Goal: Information Seeking & Learning: Learn about a topic

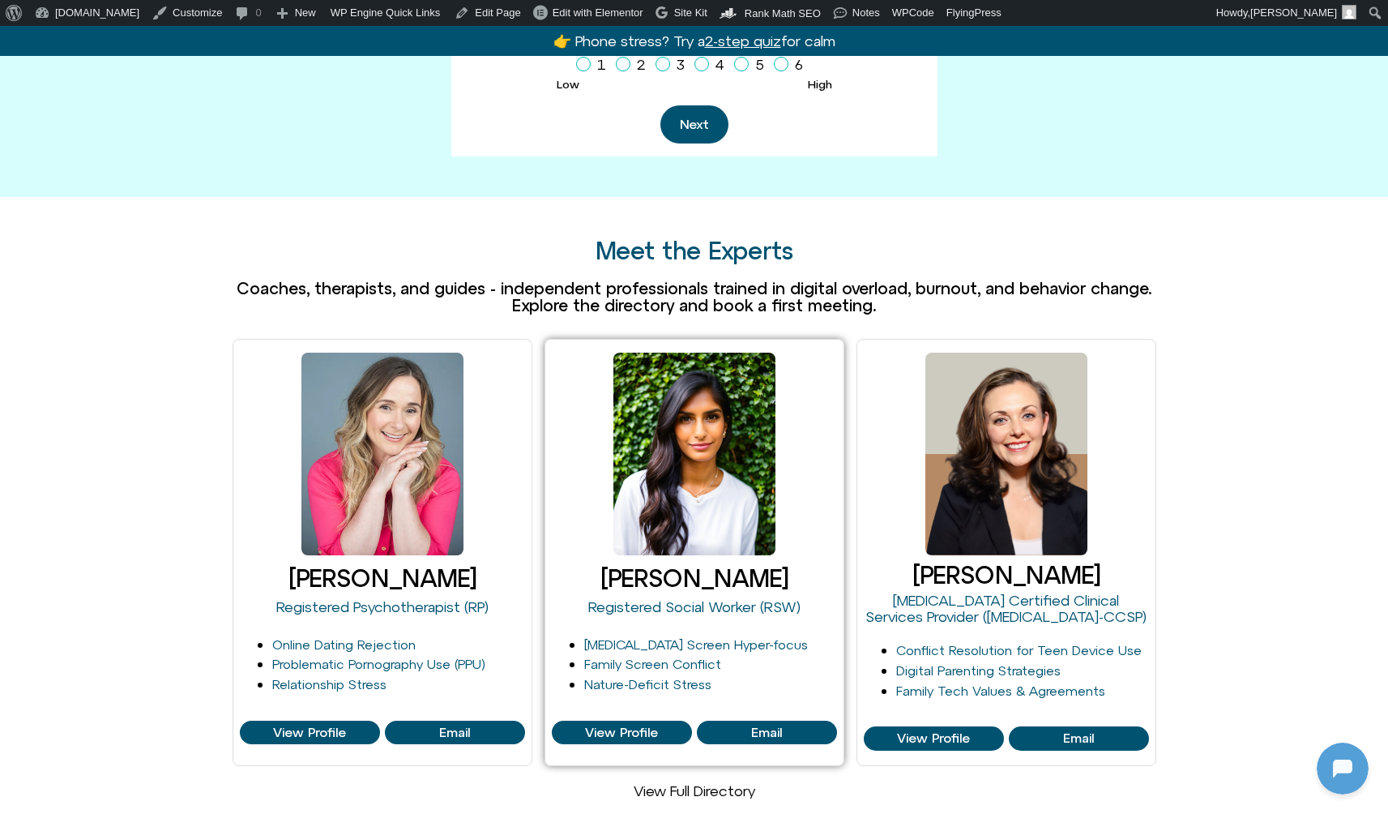
scroll to position [819, 0]
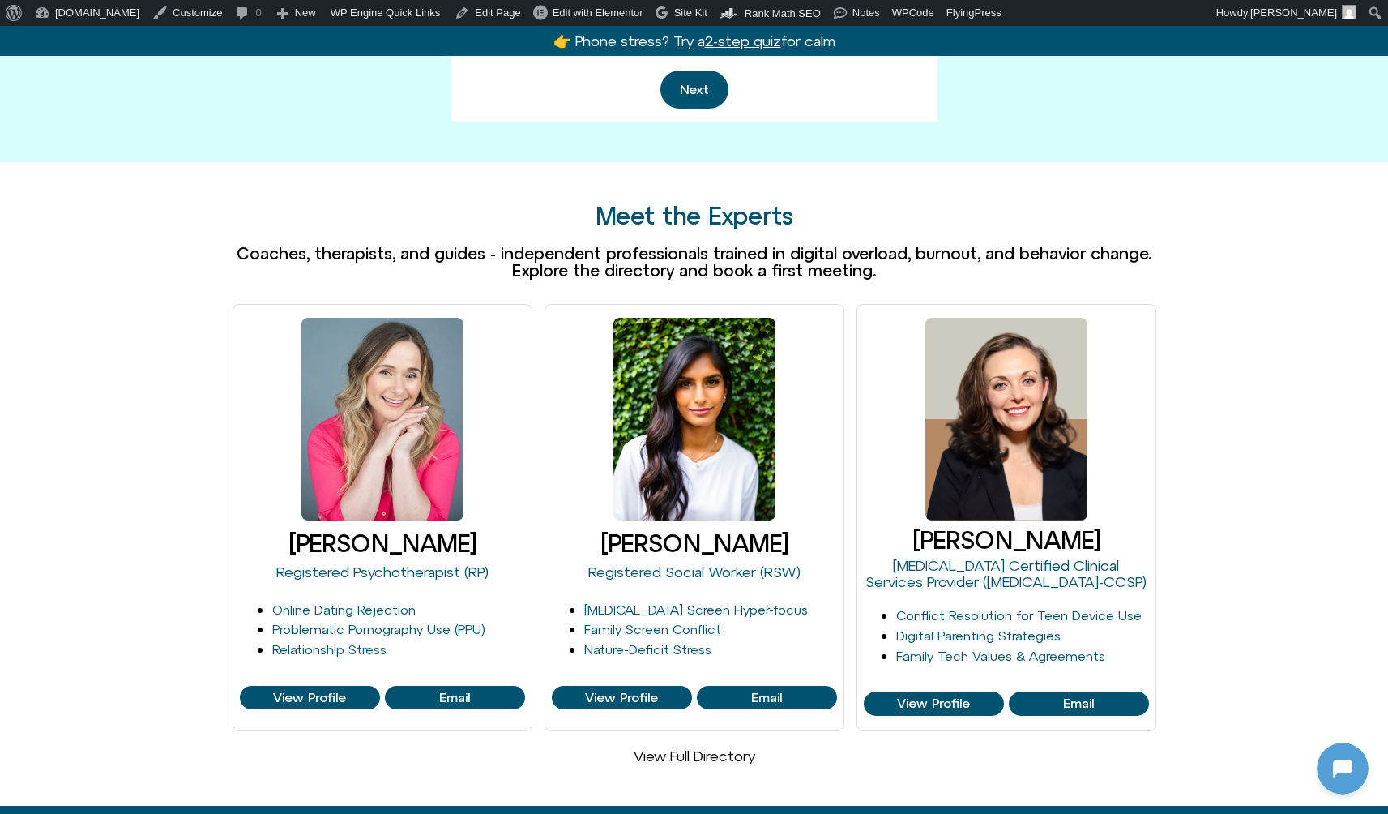
click at [708, 747] on link "View Full Directory" at bounding box center [695, 755] width 122 height 17
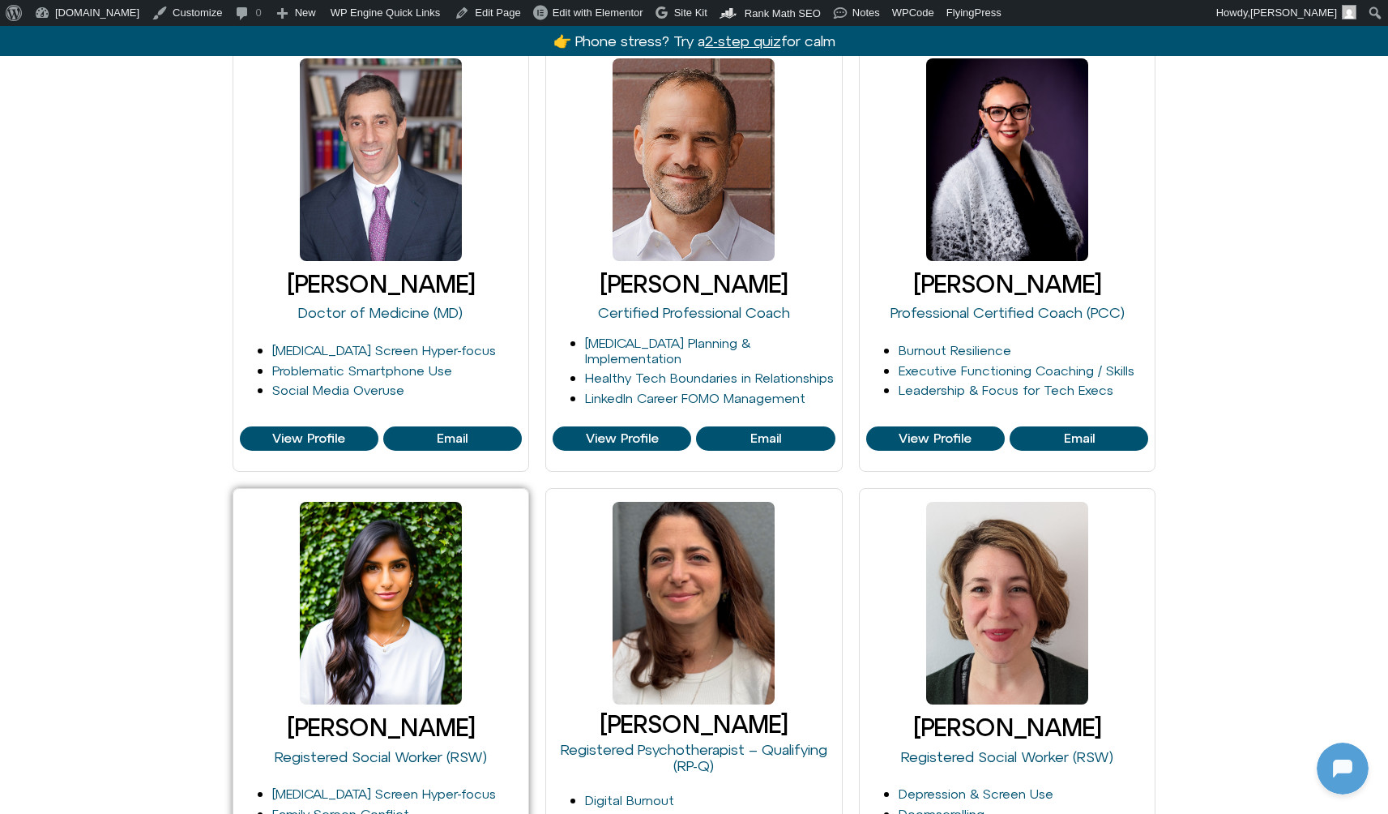
scroll to position [752, 0]
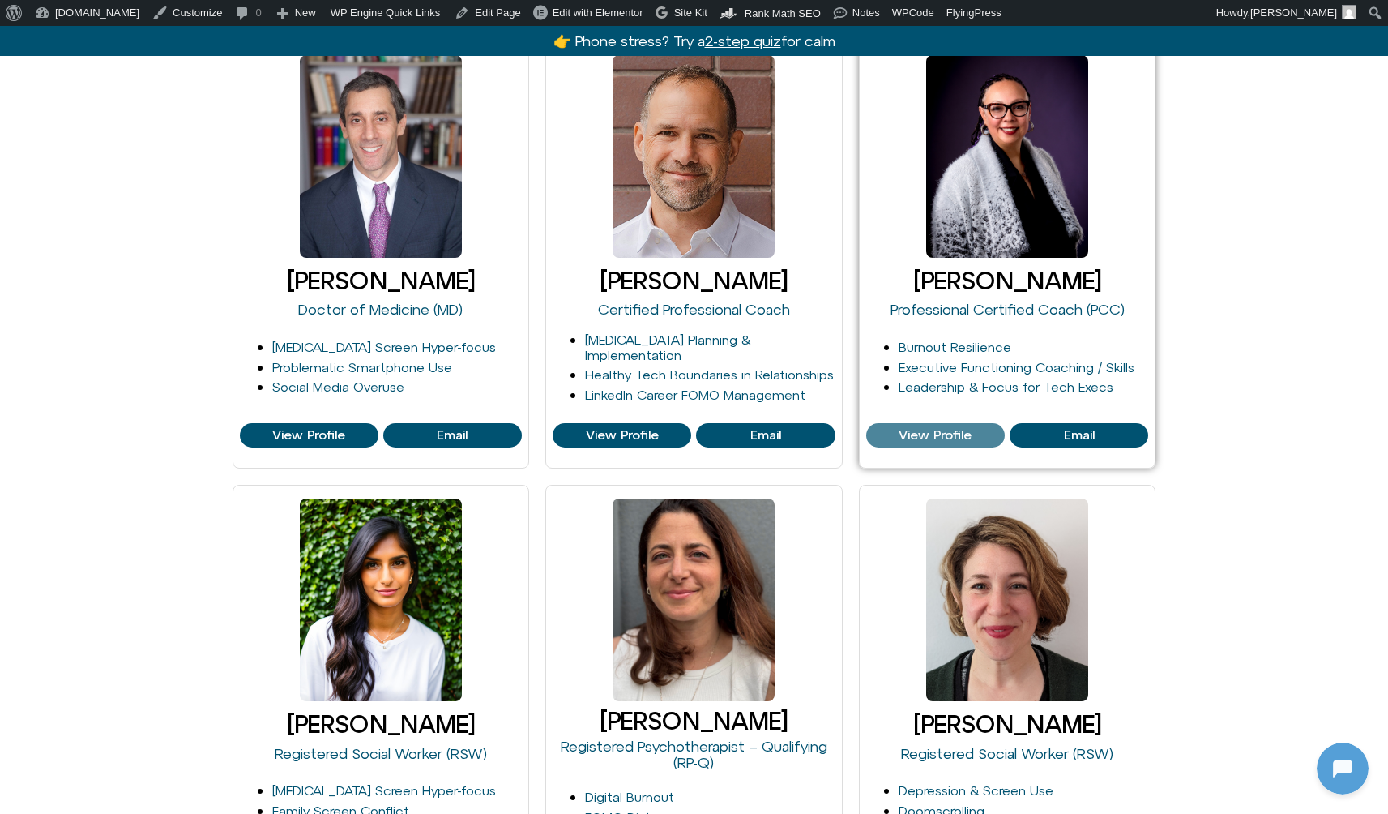
click at [933, 432] on span "View Profile" at bounding box center [935, 435] width 73 height 15
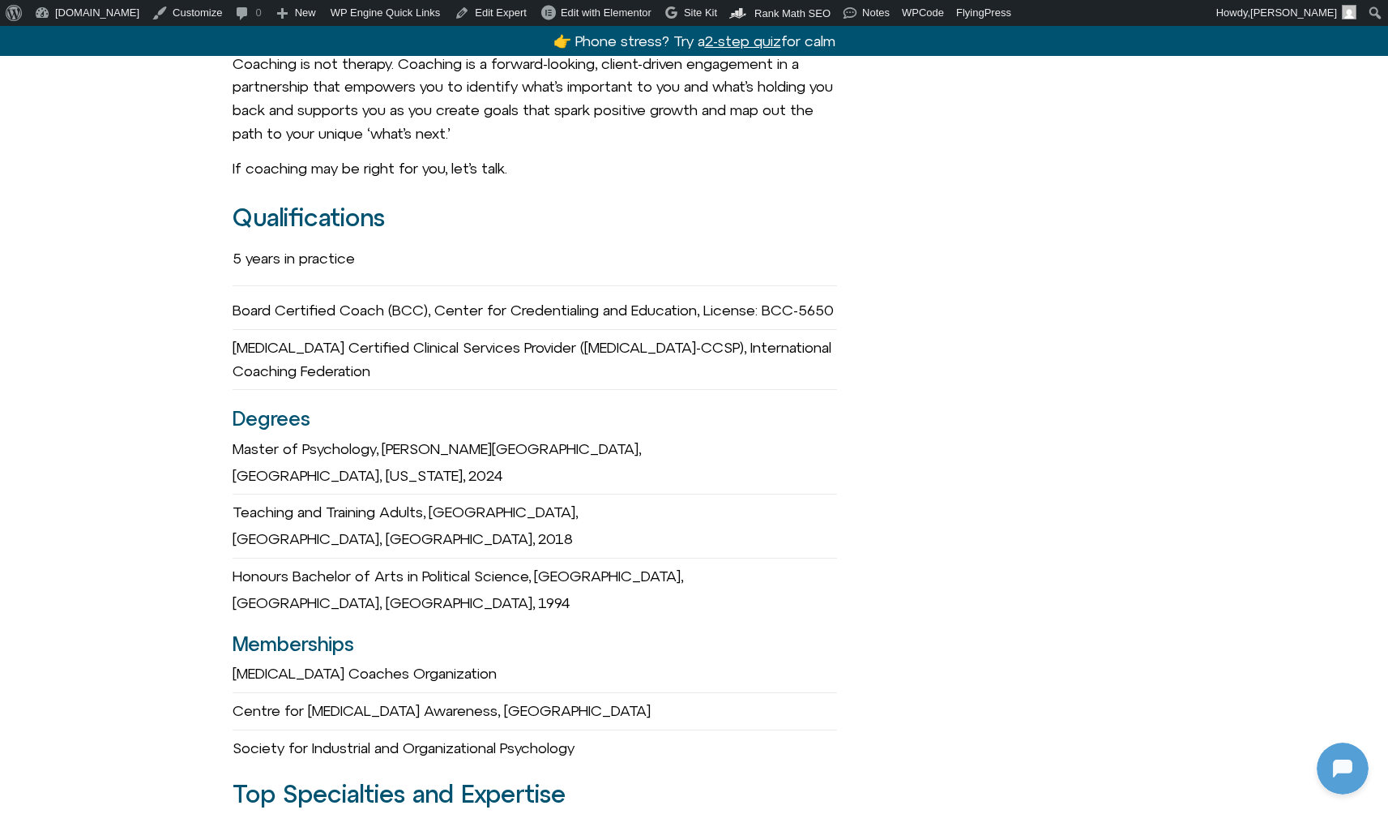
scroll to position [1119, 0]
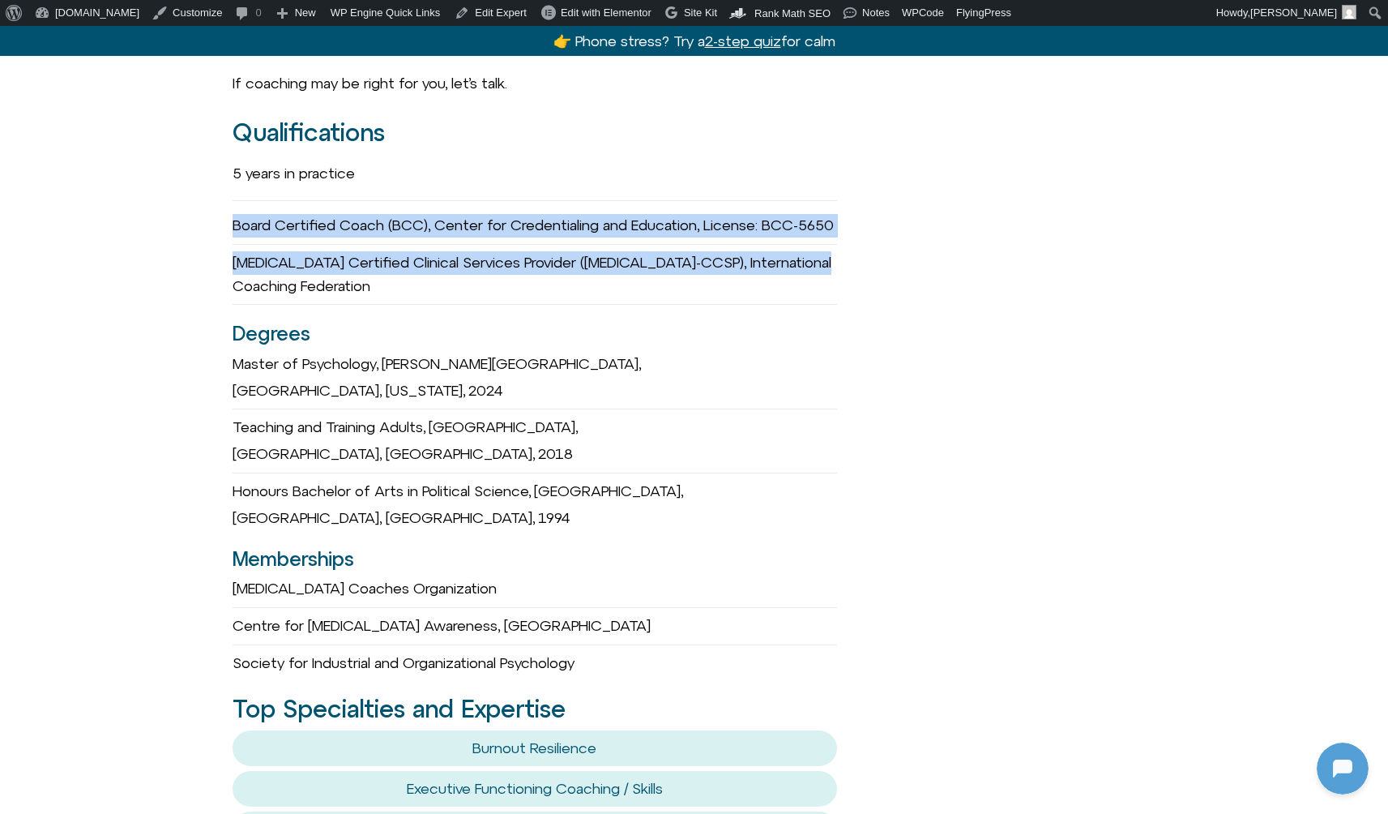
drag, startPoint x: 221, startPoint y: 202, endPoint x: 762, endPoint y: 283, distance: 546.7
click at [762, 283] on div "Faelyne Templer she/her Professional Certified Coach (PCC) Path & Purpose Coach…" at bounding box center [694, 510] width 1388 height 2503
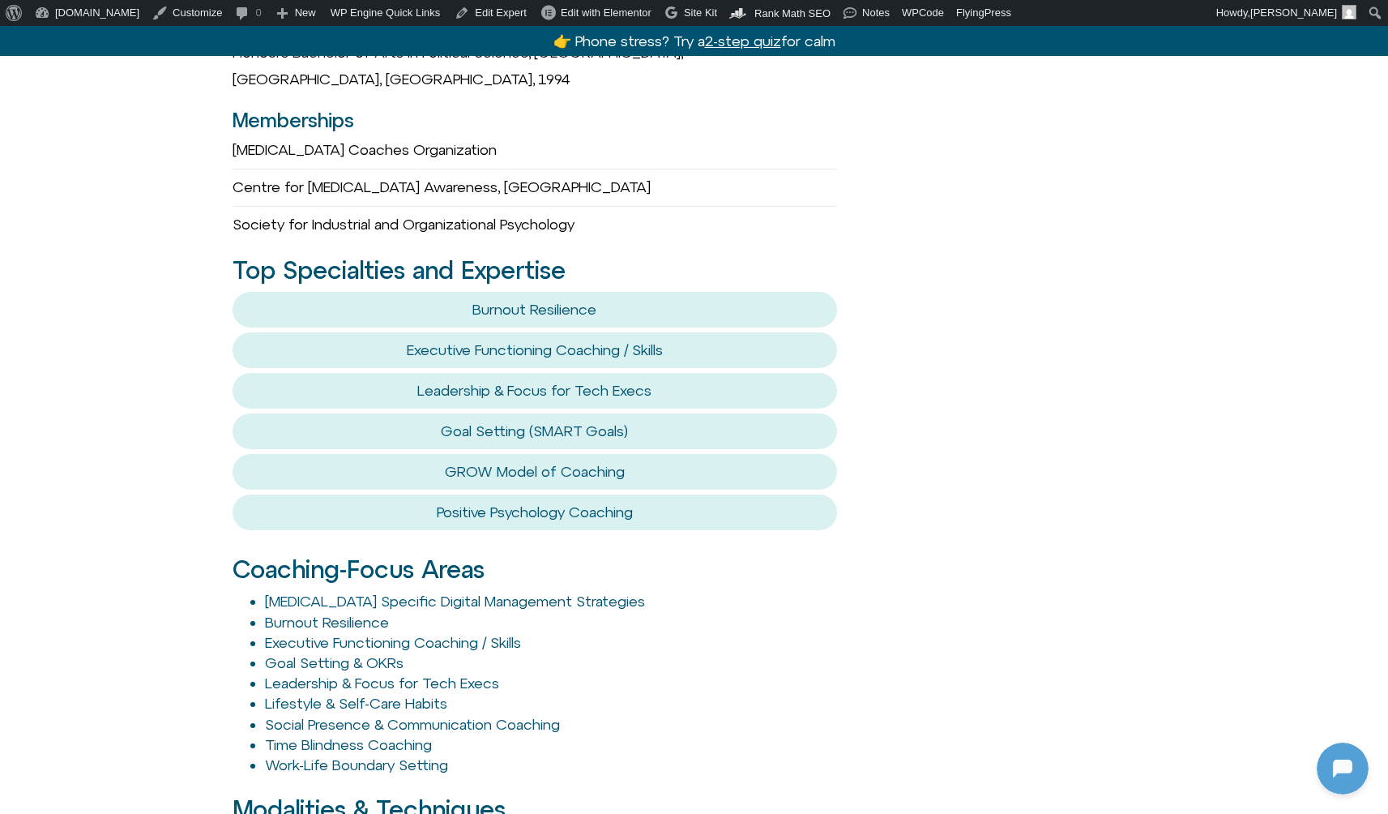
scroll to position [1794, 0]
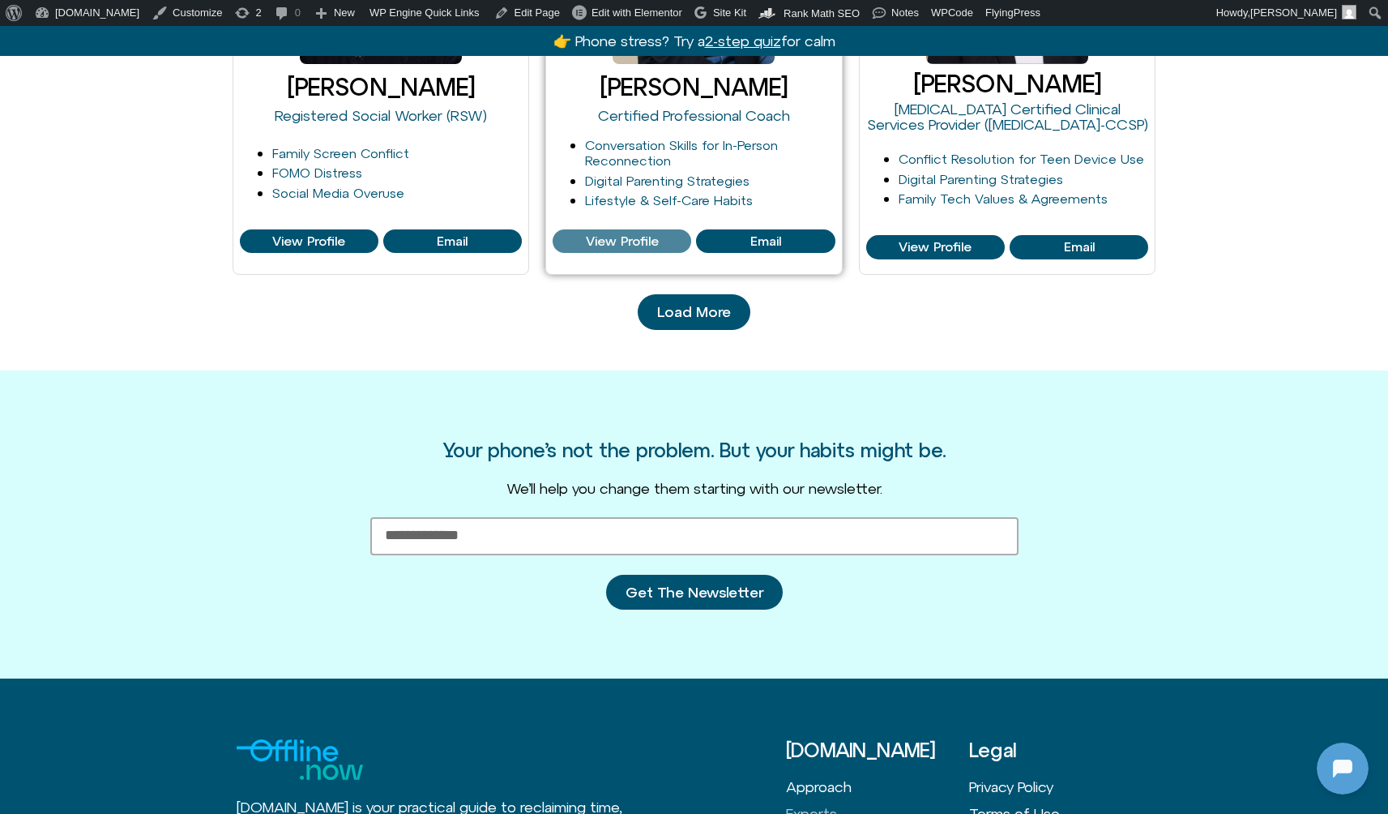
scroll to position [1837, 0]
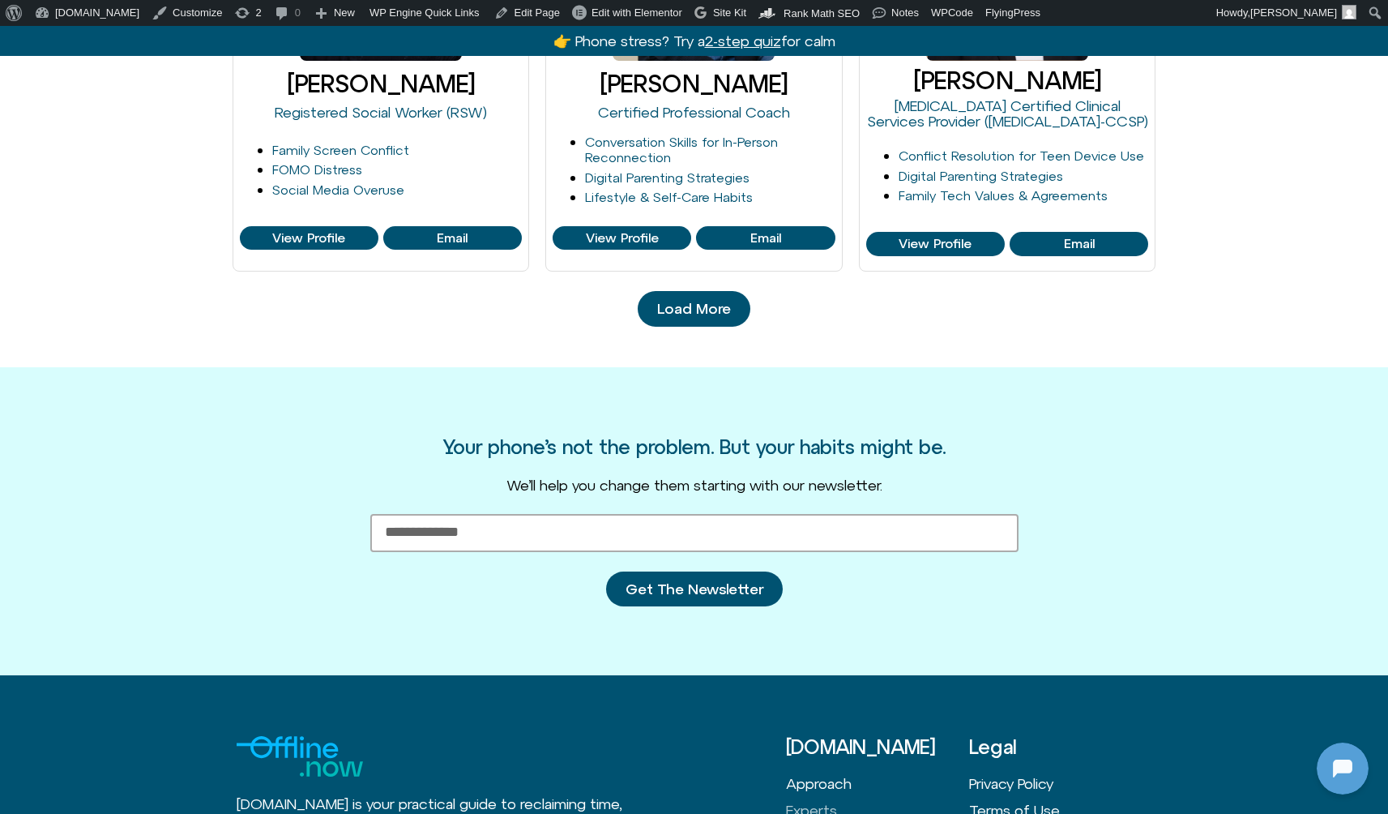
click at [707, 301] on span "Load More" at bounding box center [694, 309] width 74 height 16
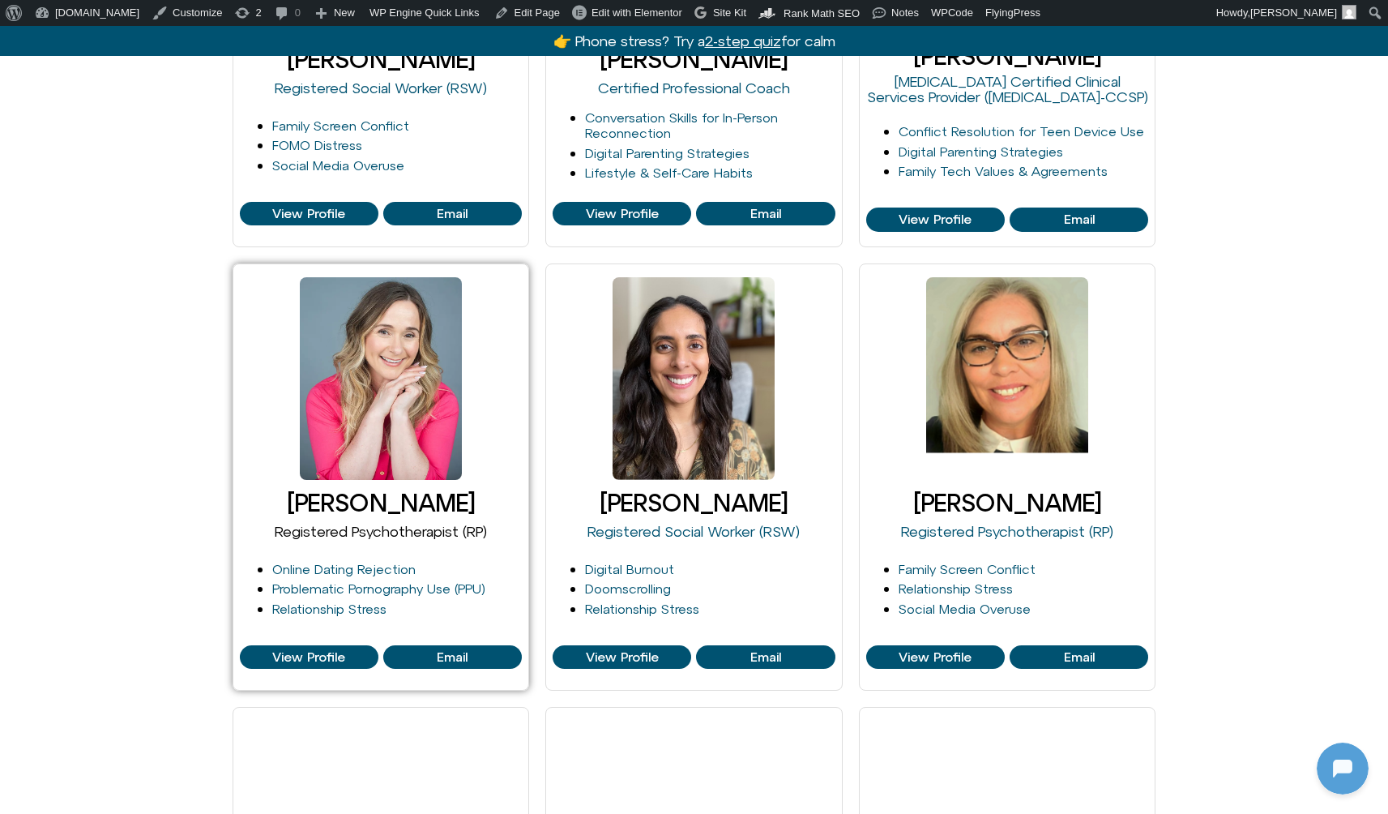
scroll to position [1884, 0]
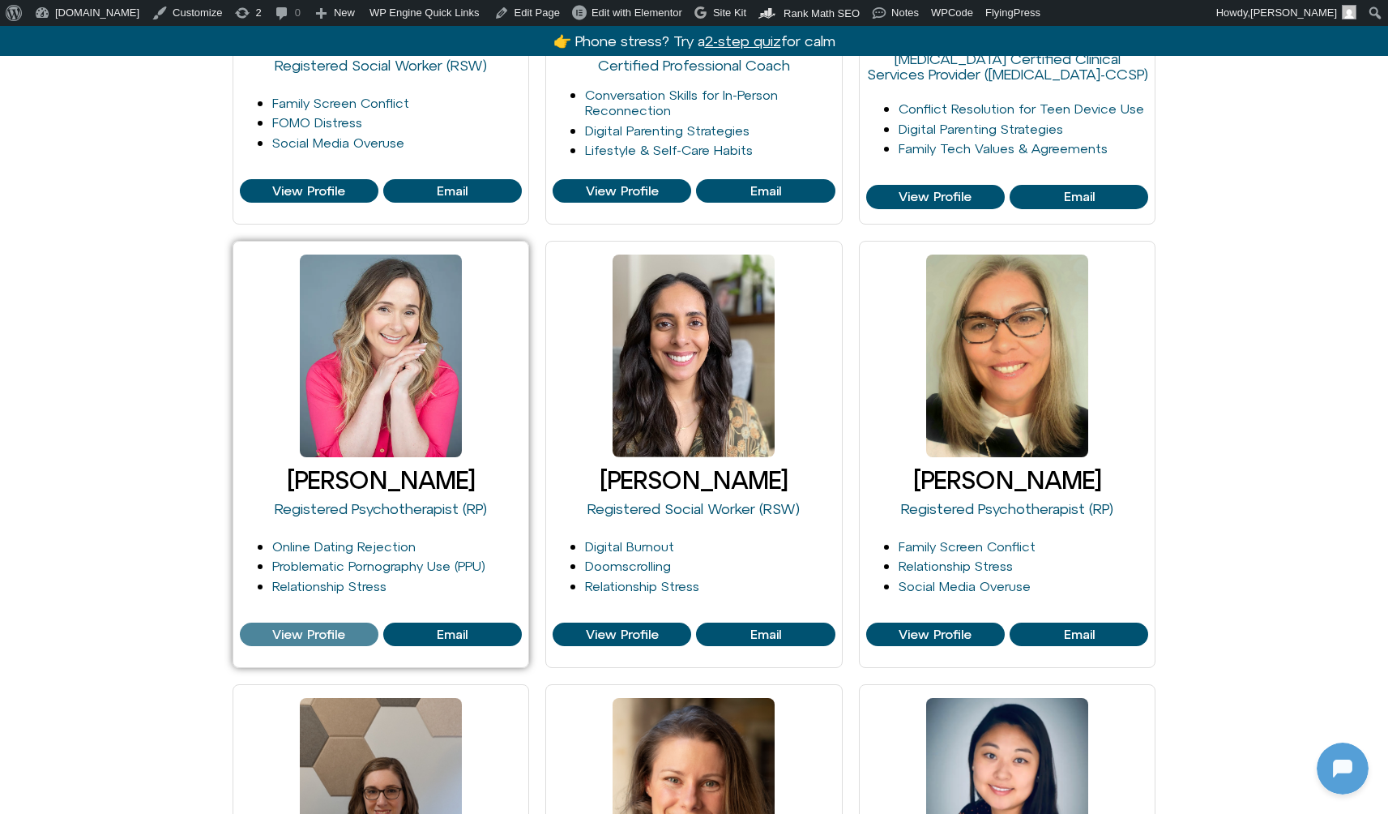
click at [309, 627] on span "View Profile" at bounding box center [308, 634] width 73 height 15
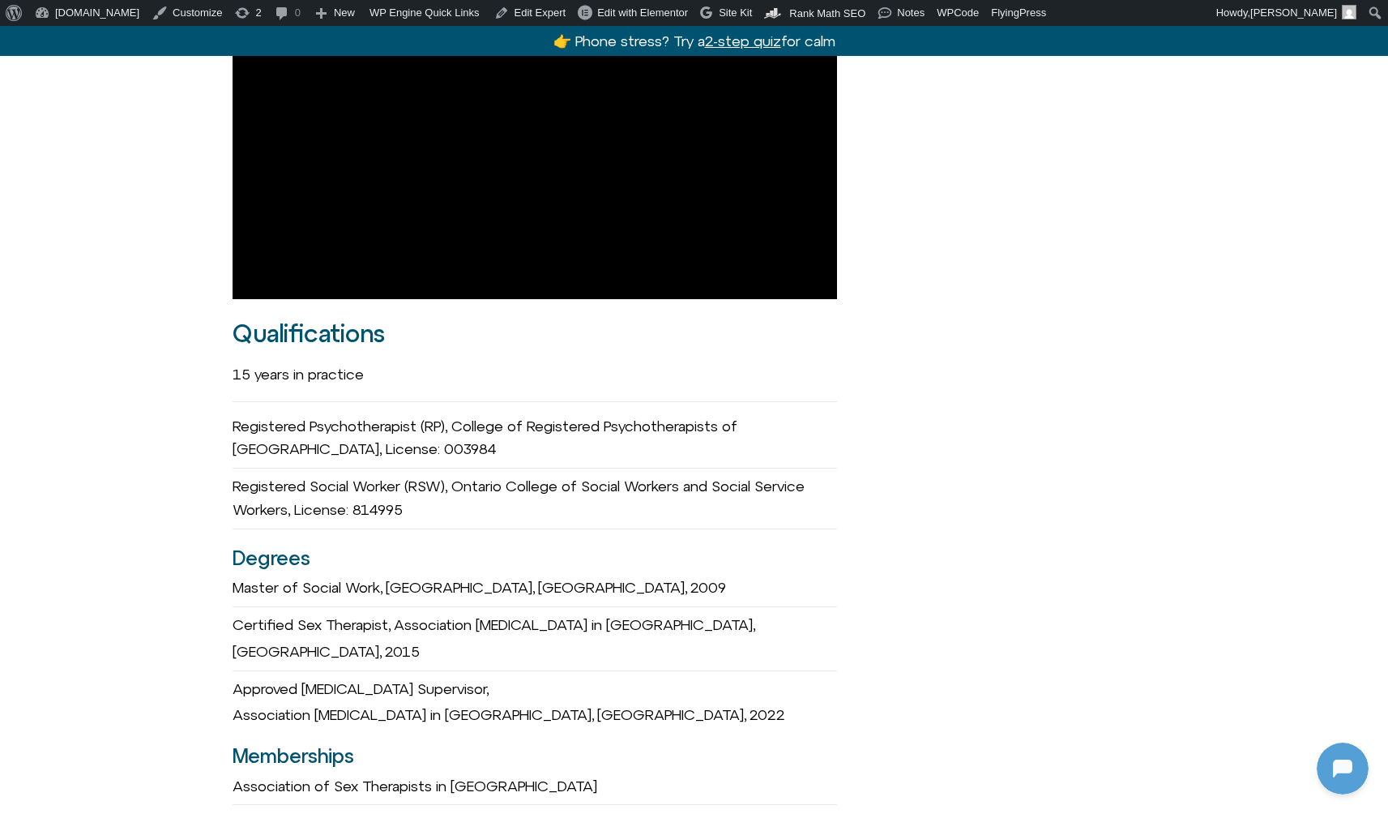
scroll to position [1324, 0]
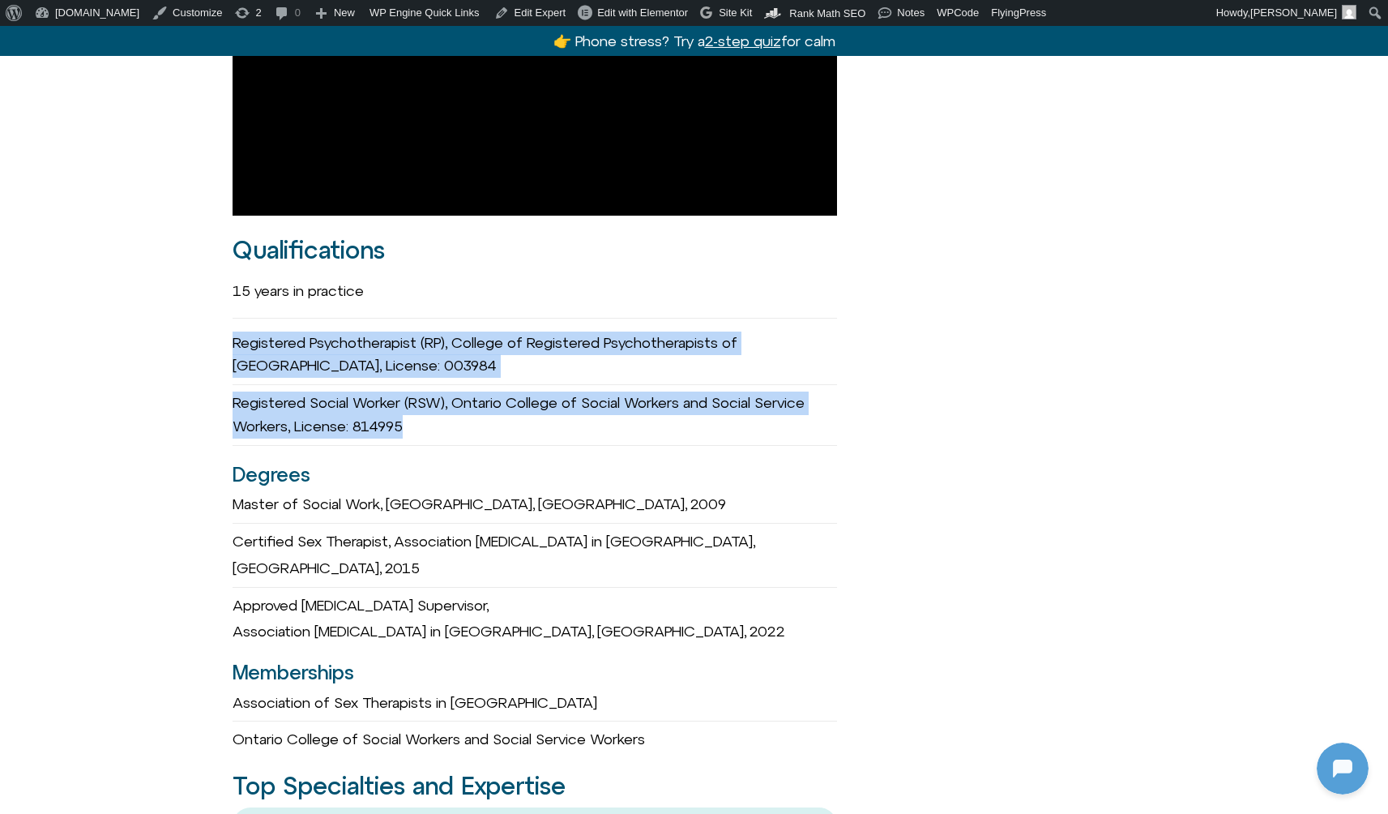
drag, startPoint x: 220, startPoint y: 325, endPoint x: 580, endPoint y: 401, distance: 367.8
click at [580, 401] on div "[PERSON_NAME] she/her Registered Psychotherapist (RP) Founder of GetSOME Email …" at bounding box center [694, 531] width 1388 height 2954
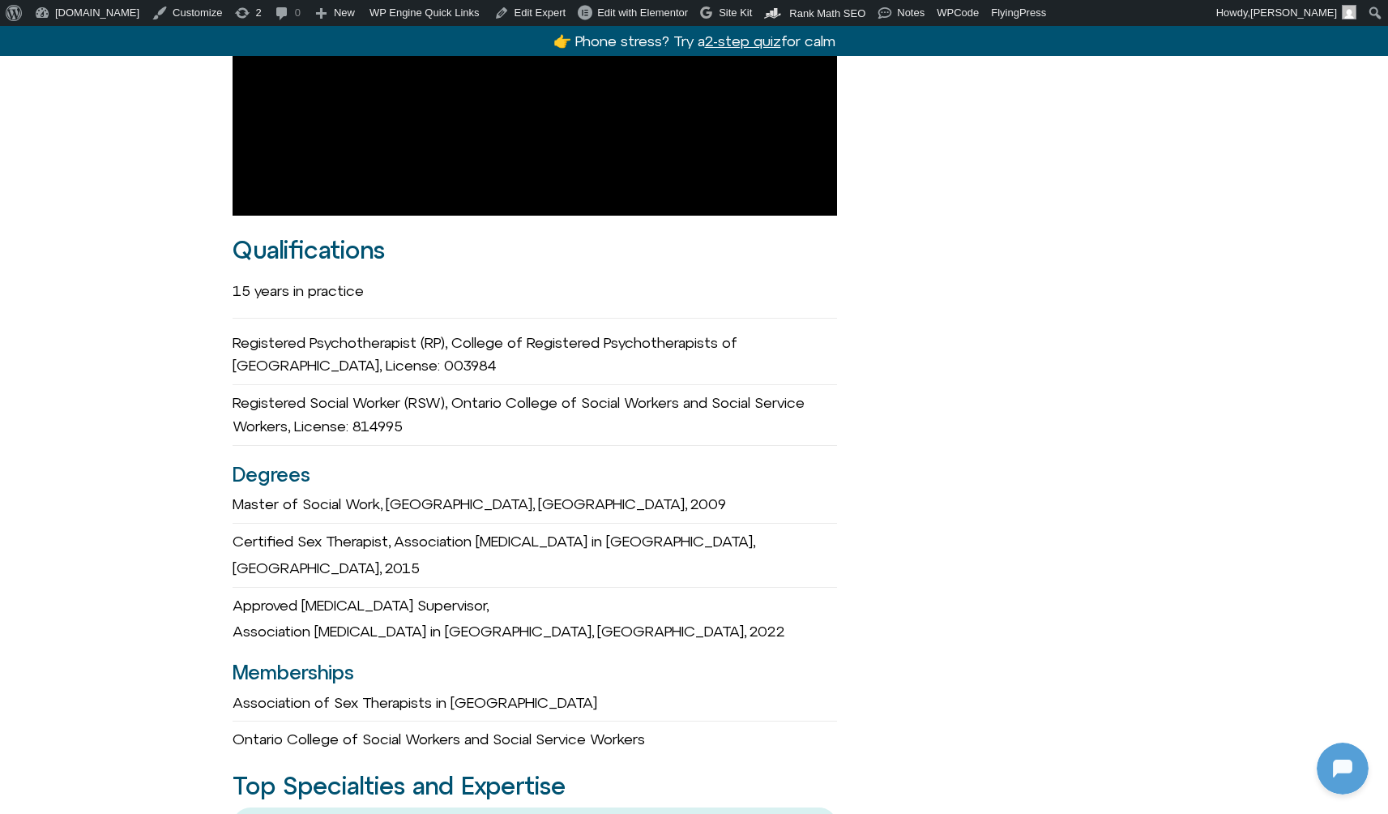
click at [449, 415] on div "Registered Social Worker (RSW), Ontario College of Social Workers and Social Se…" at bounding box center [535, 415] width 605 height 61
click at [374, 402] on div "Registered Social Worker (RSW), Ontario College of Social Workers and Social Se…" at bounding box center [535, 415] width 605 height 61
click at [434, 406] on div "Registered Social Worker (RSW), Ontario College of Social Workers and Social Se…" at bounding box center [535, 415] width 605 height 61
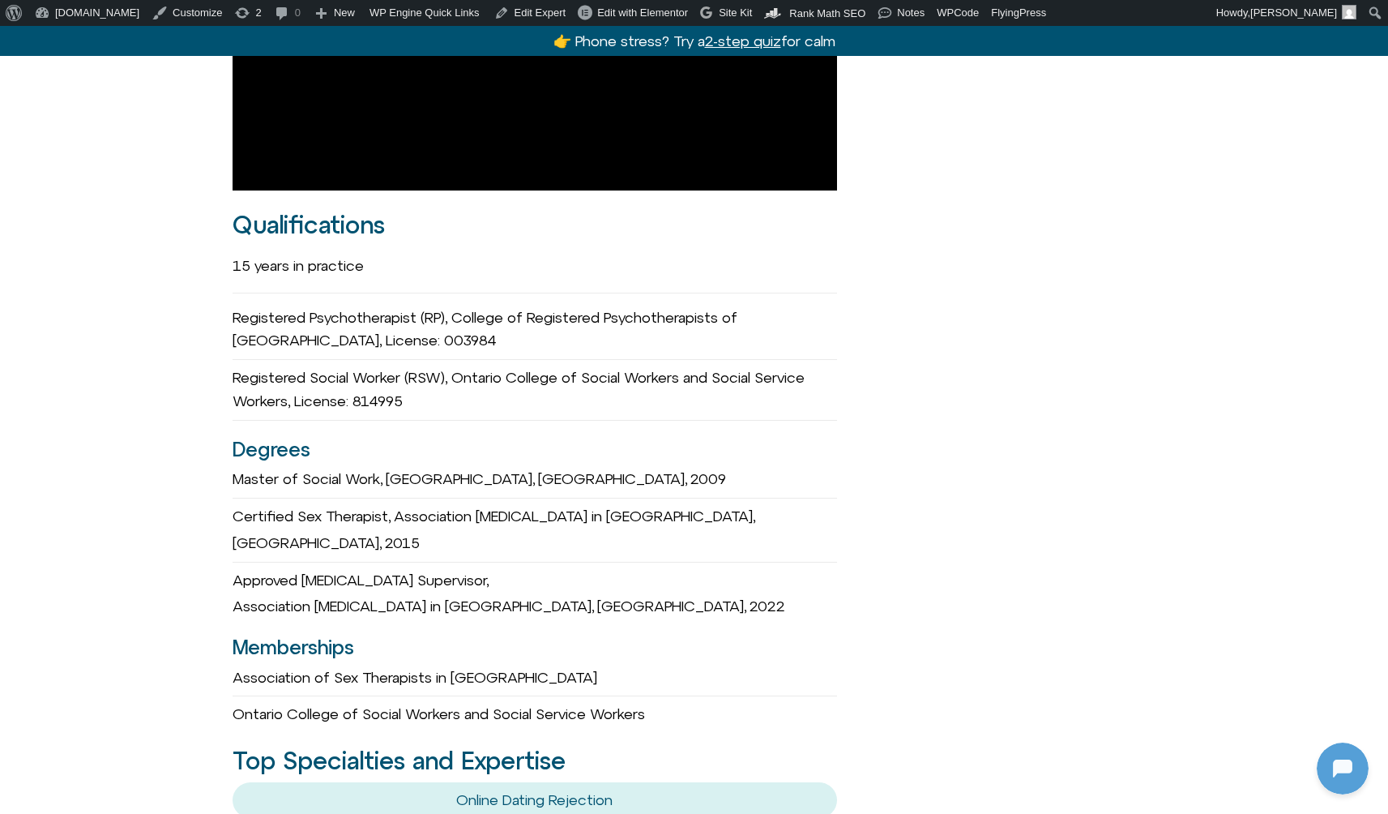
scroll to position [1411, 0]
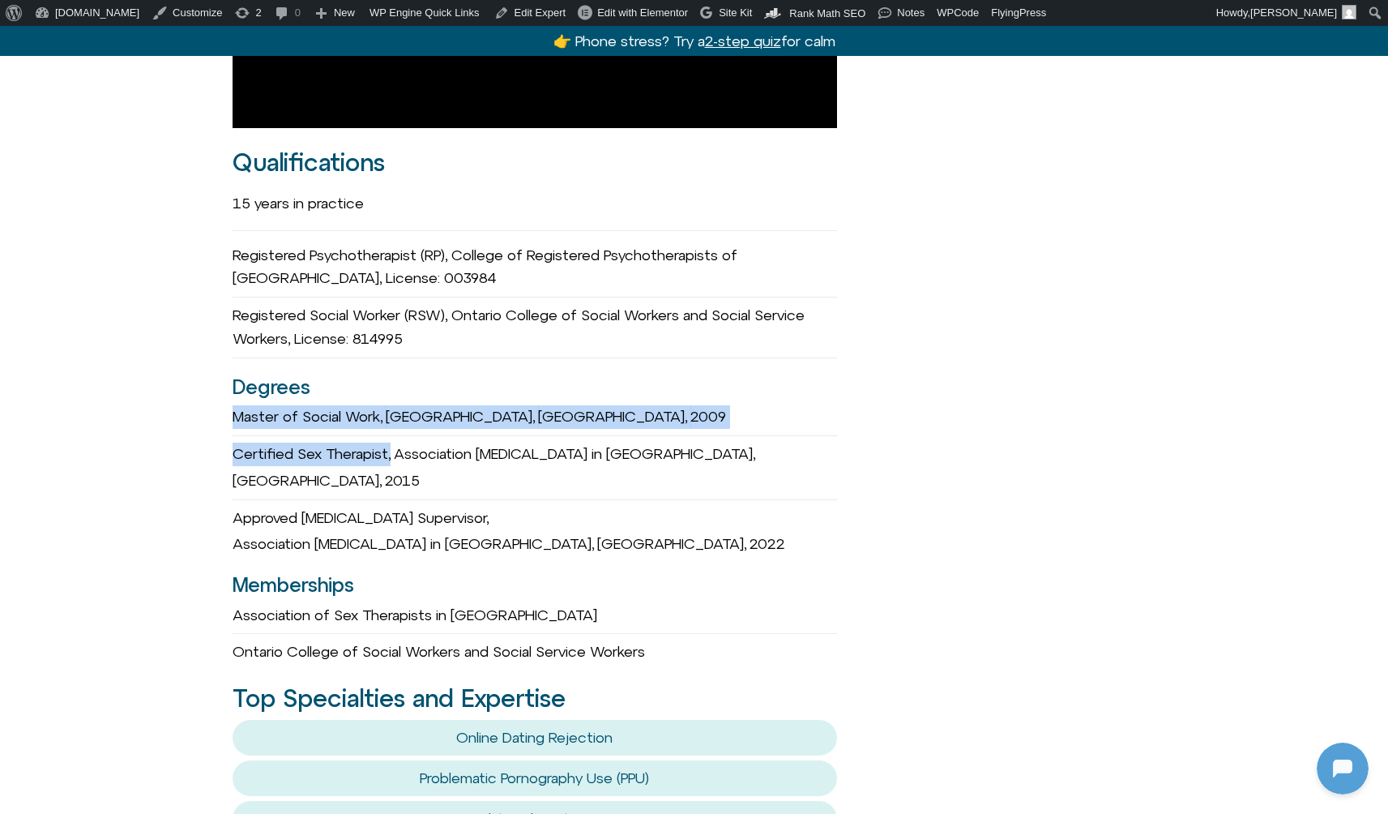
drag, startPoint x: 230, startPoint y: 405, endPoint x: 399, endPoint y: 435, distance: 171.2
click at [397, 435] on div "Michelle Fischler she/her Registered Psychotherapist (RP) Founder of GetSOME Em…" at bounding box center [694, 444] width 1388 height 2954
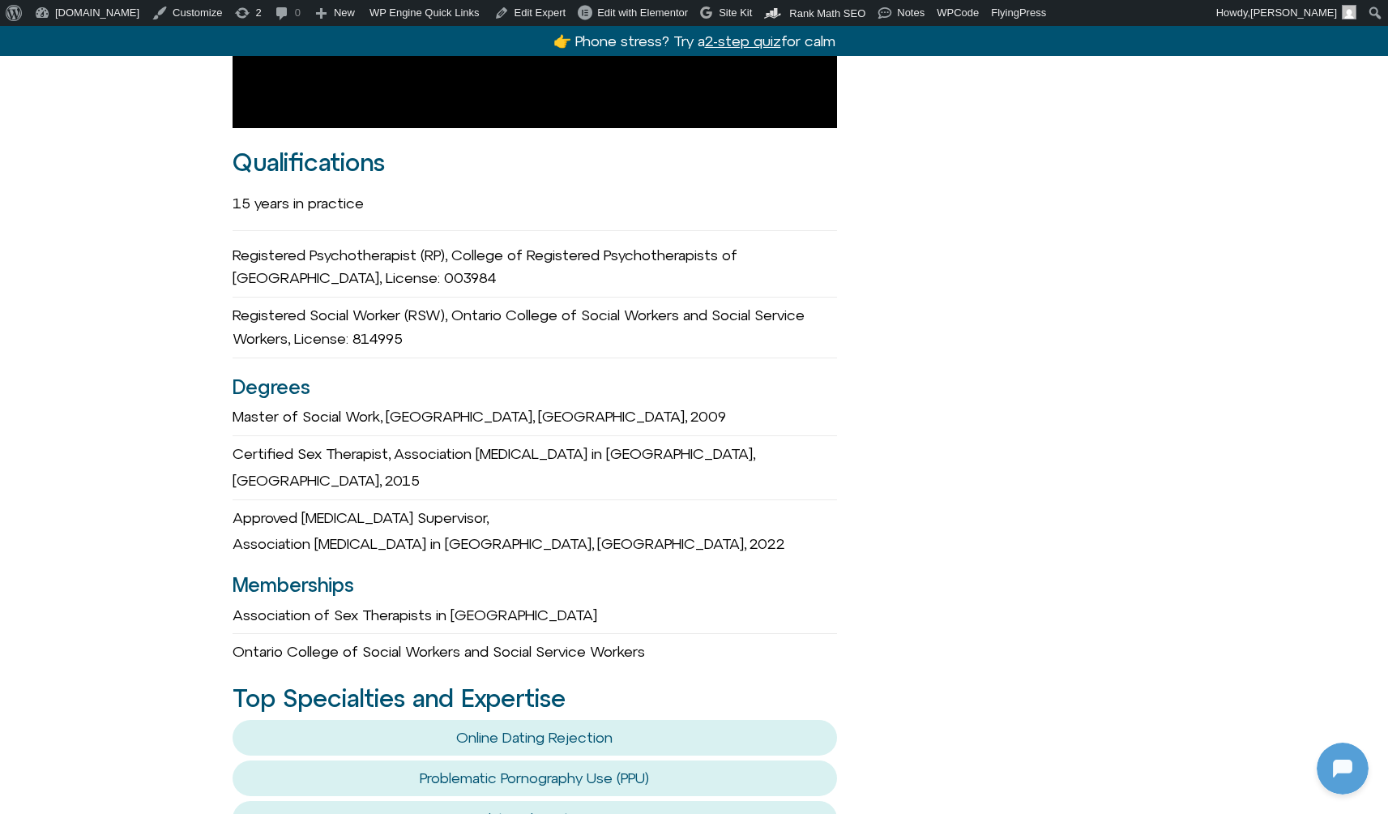
click at [746, 569] on h3 "Memberships" at bounding box center [535, 584] width 605 height 31
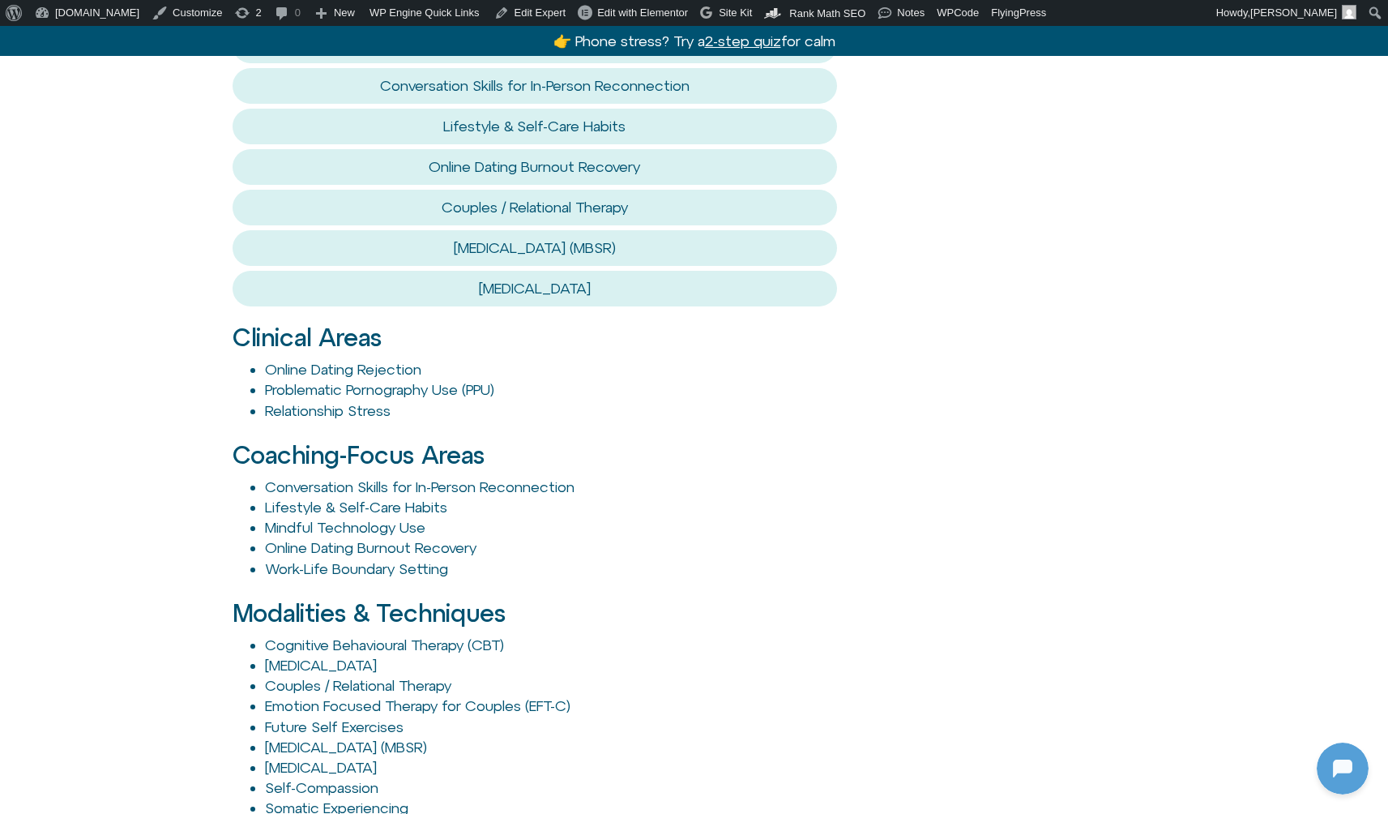
scroll to position [2248, 0]
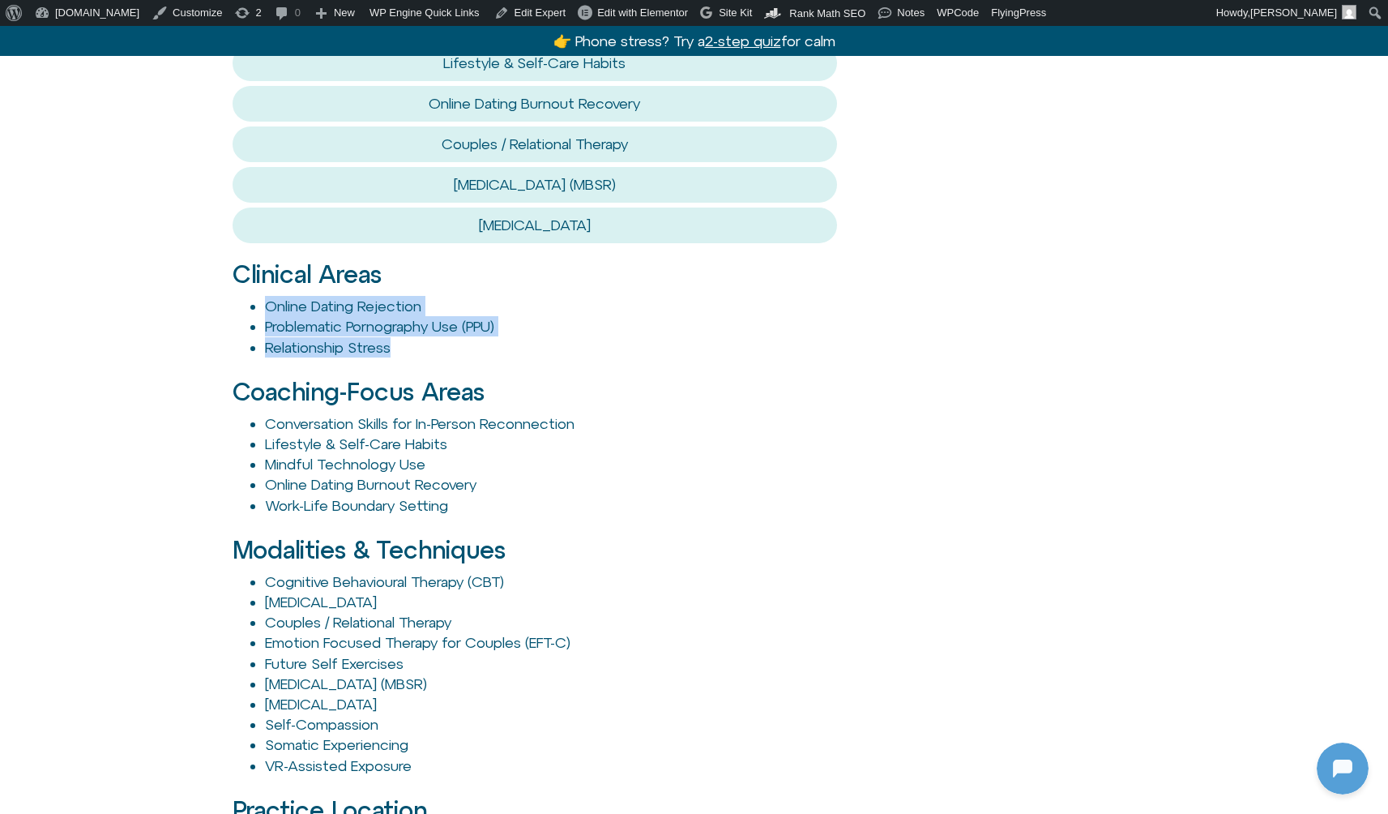
drag, startPoint x: 212, startPoint y: 223, endPoint x: 520, endPoint y: 278, distance: 313.7
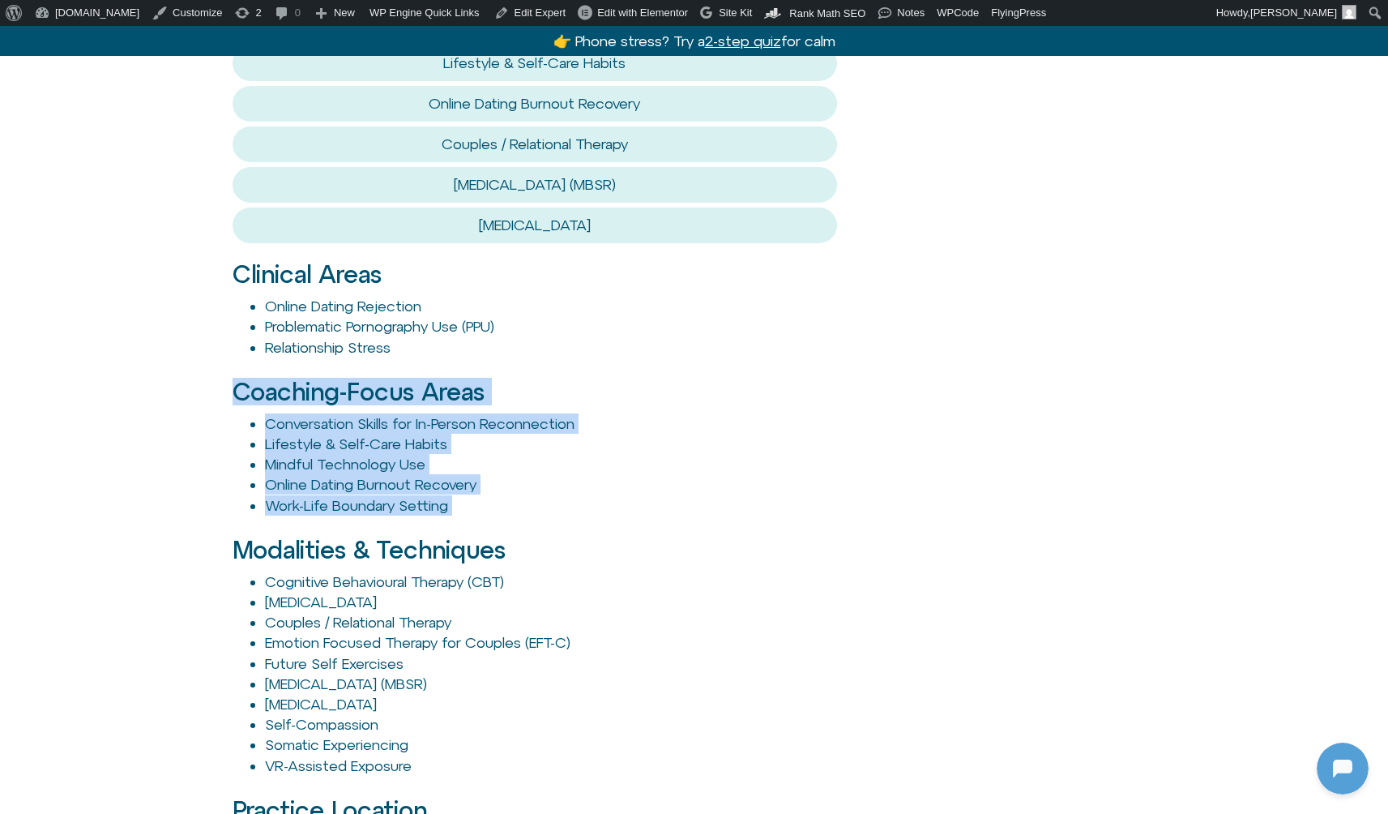
drag, startPoint x: 170, startPoint y: 323, endPoint x: 637, endPoint y: 447, distance: 482.8
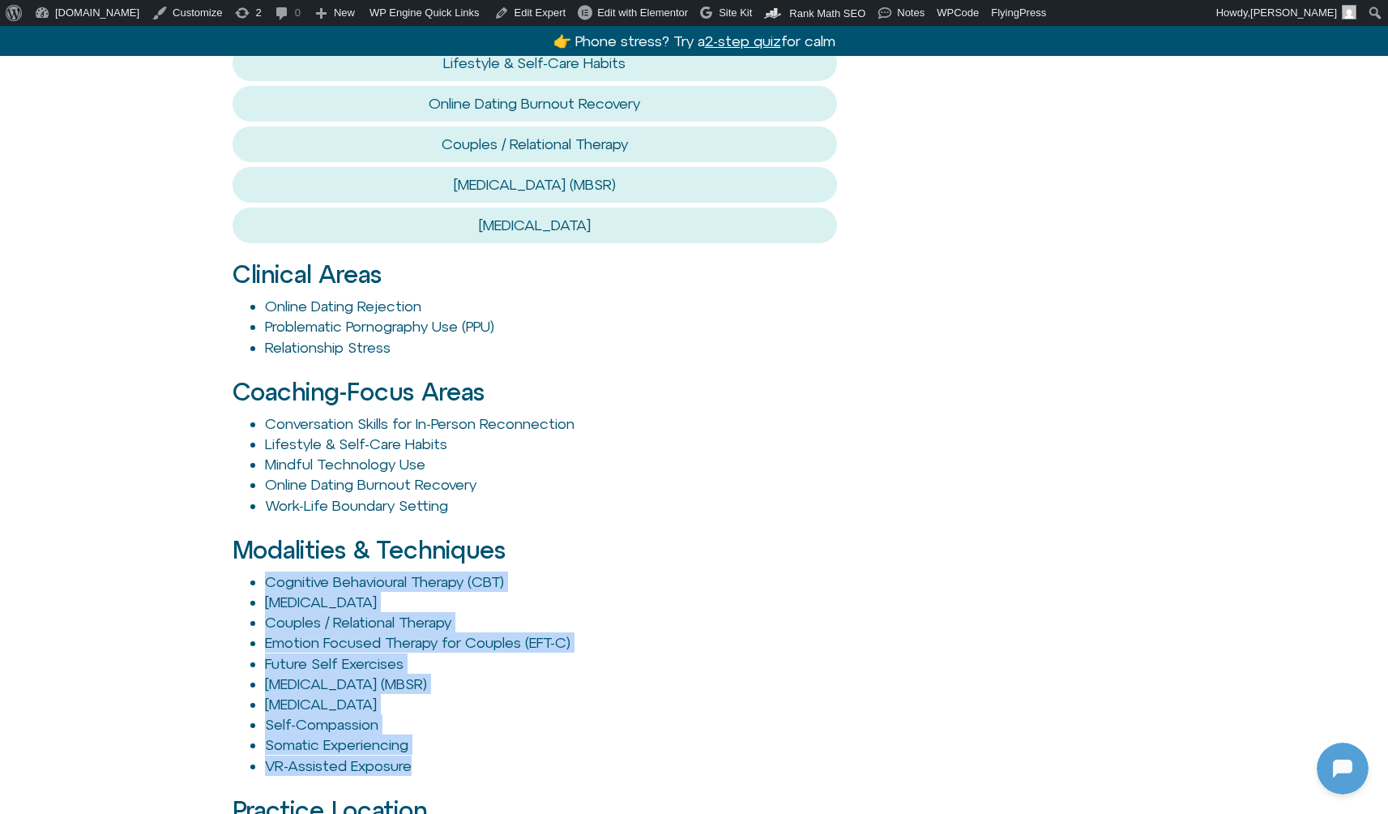
drag, startPoint x: 197, startPoint y: 486, endPoint x: 756, endPoint y: 688, distance: 594.6
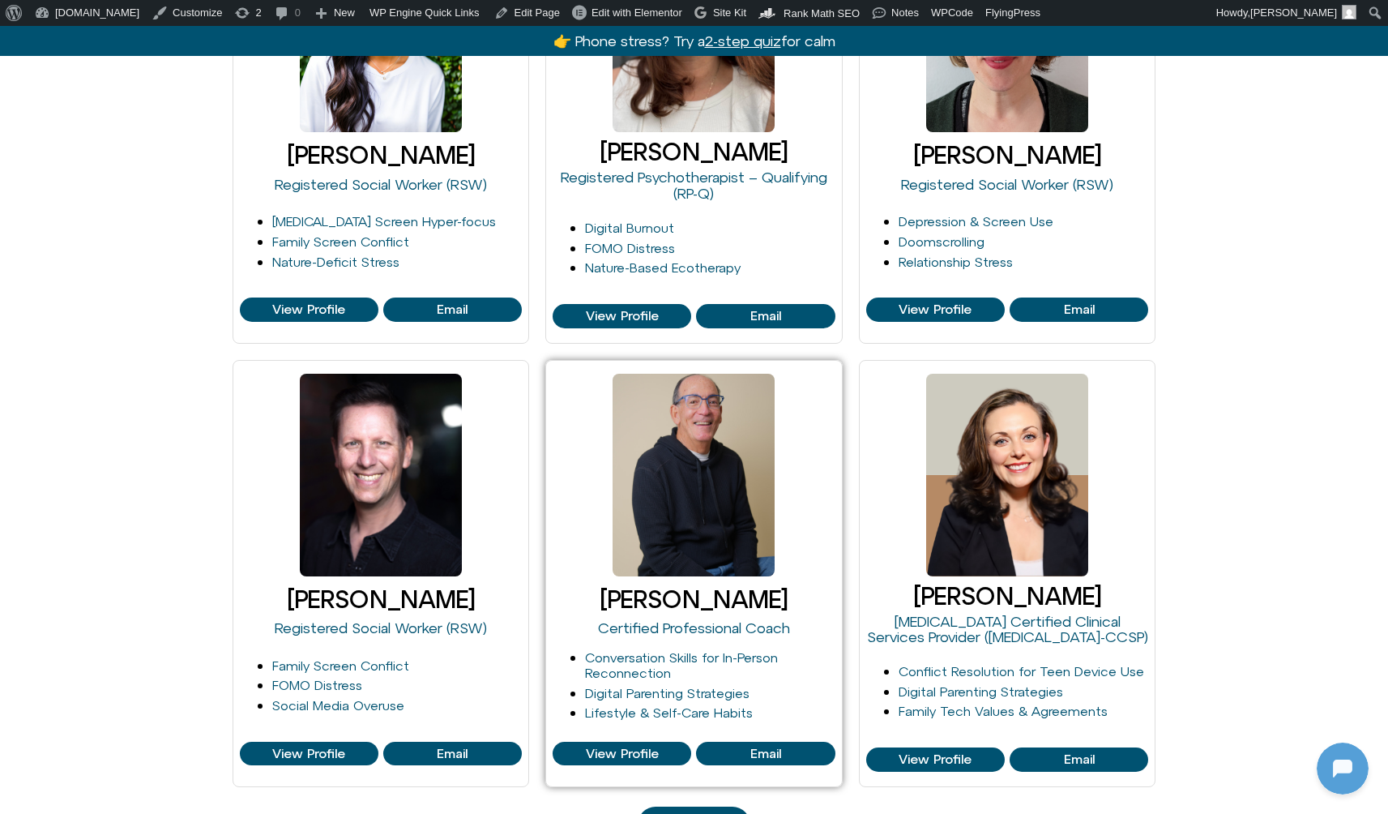
scroll to position [1301, 0]
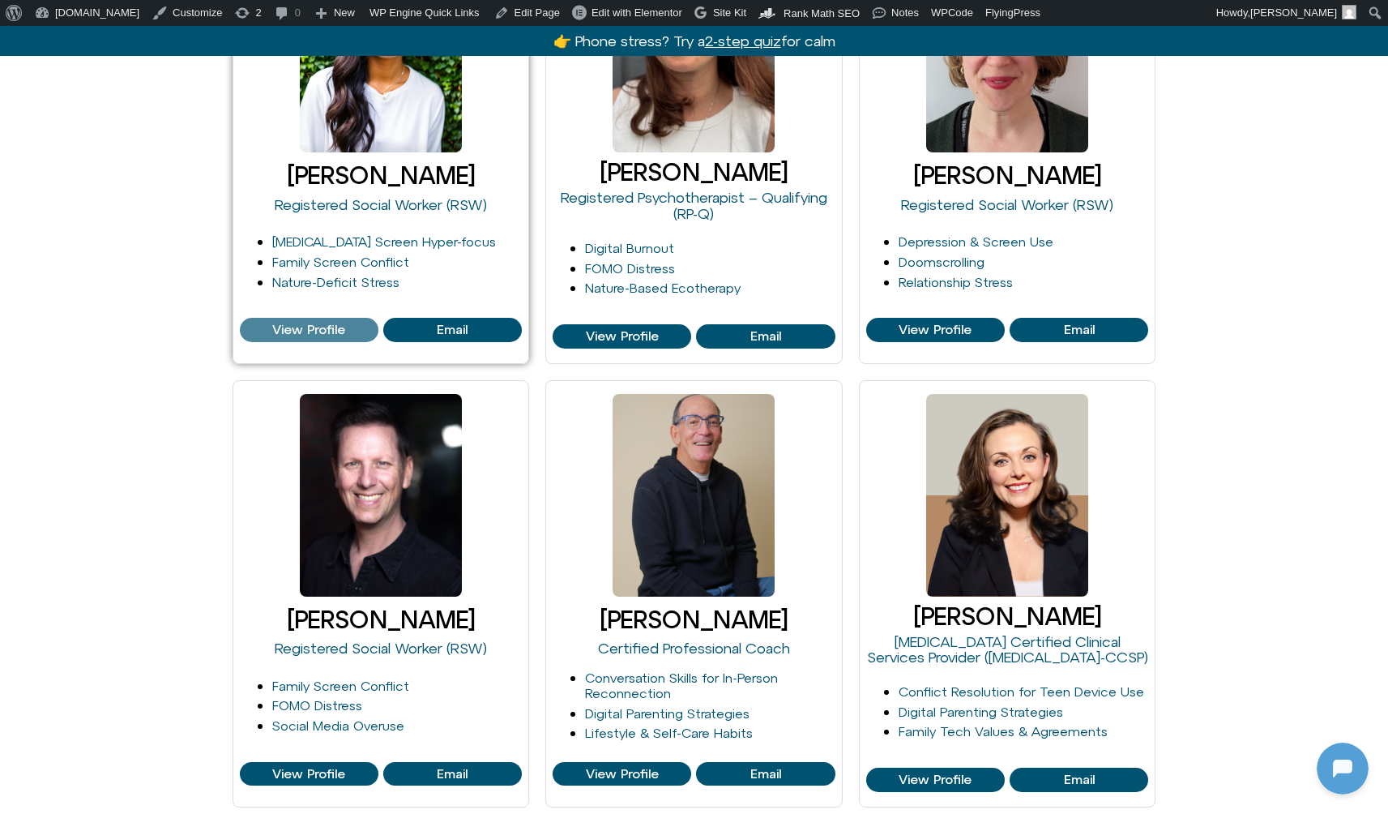
click at [302, 323] on span "View Profile" at bounding box center [308, 330] width 73 height 15
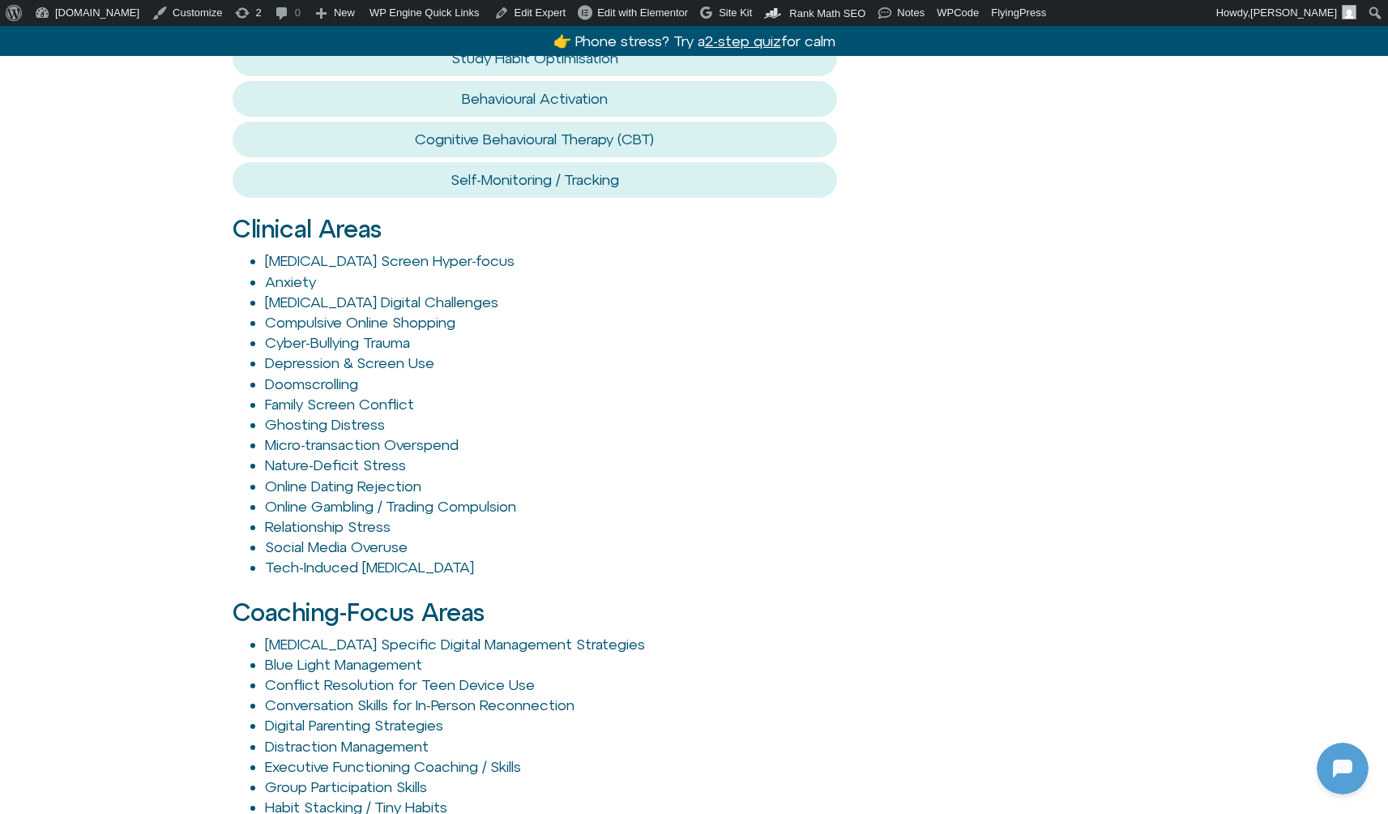
scroll to position [1566, 0]
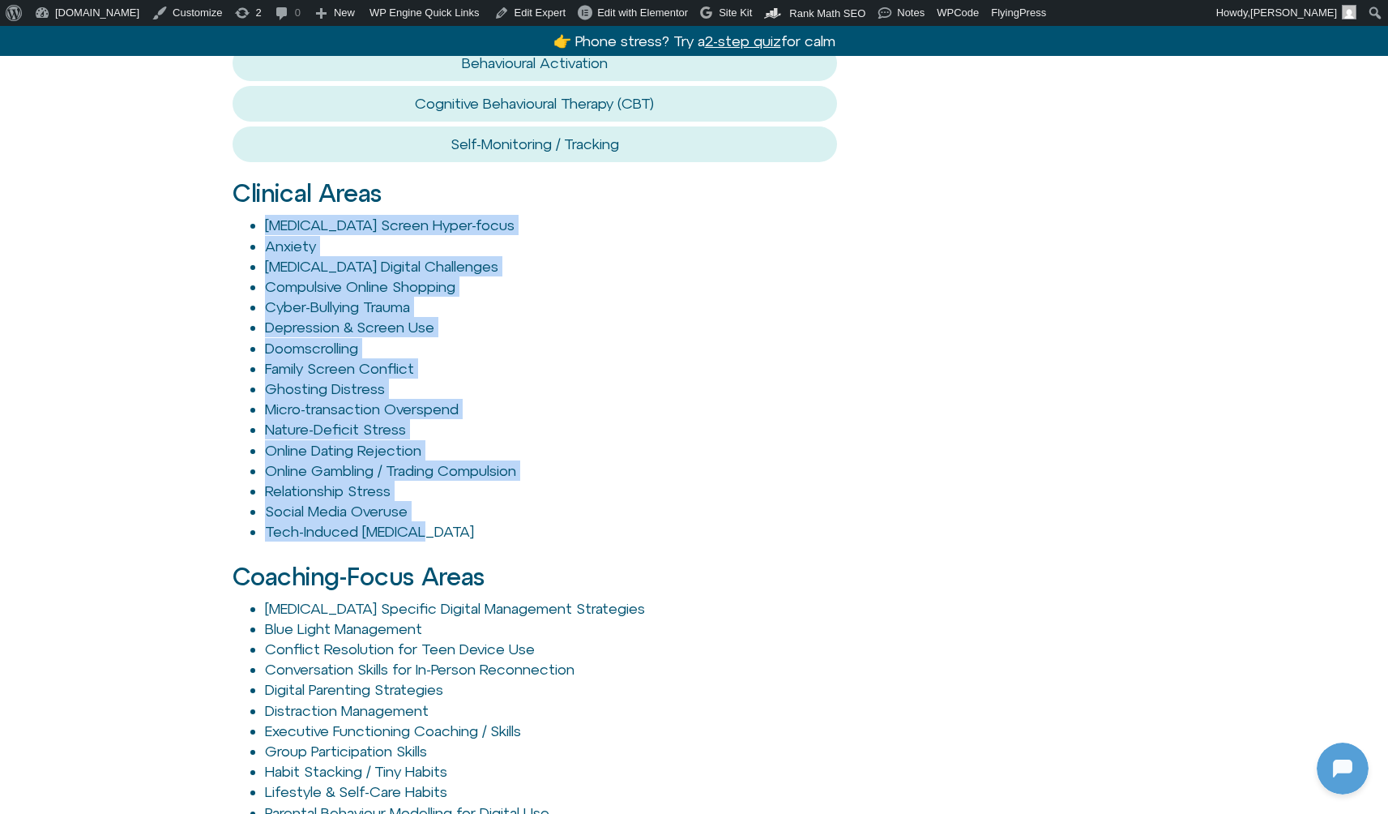
drag, startPoint x: 235, startPoint y: 212, endPoint x: 590, endPoint y: 512, distance: 465.2
click at [590, 512] on ul "ADHD Screen Hyper-focus Anxiety Autism Digital Challenges Compulsive Online Sho…" at bounding box center [535, 378] width 605 height 327
click at [650, 501] on li "Social Media Overuse" at bounding box center [551, 511] width 573 height 20
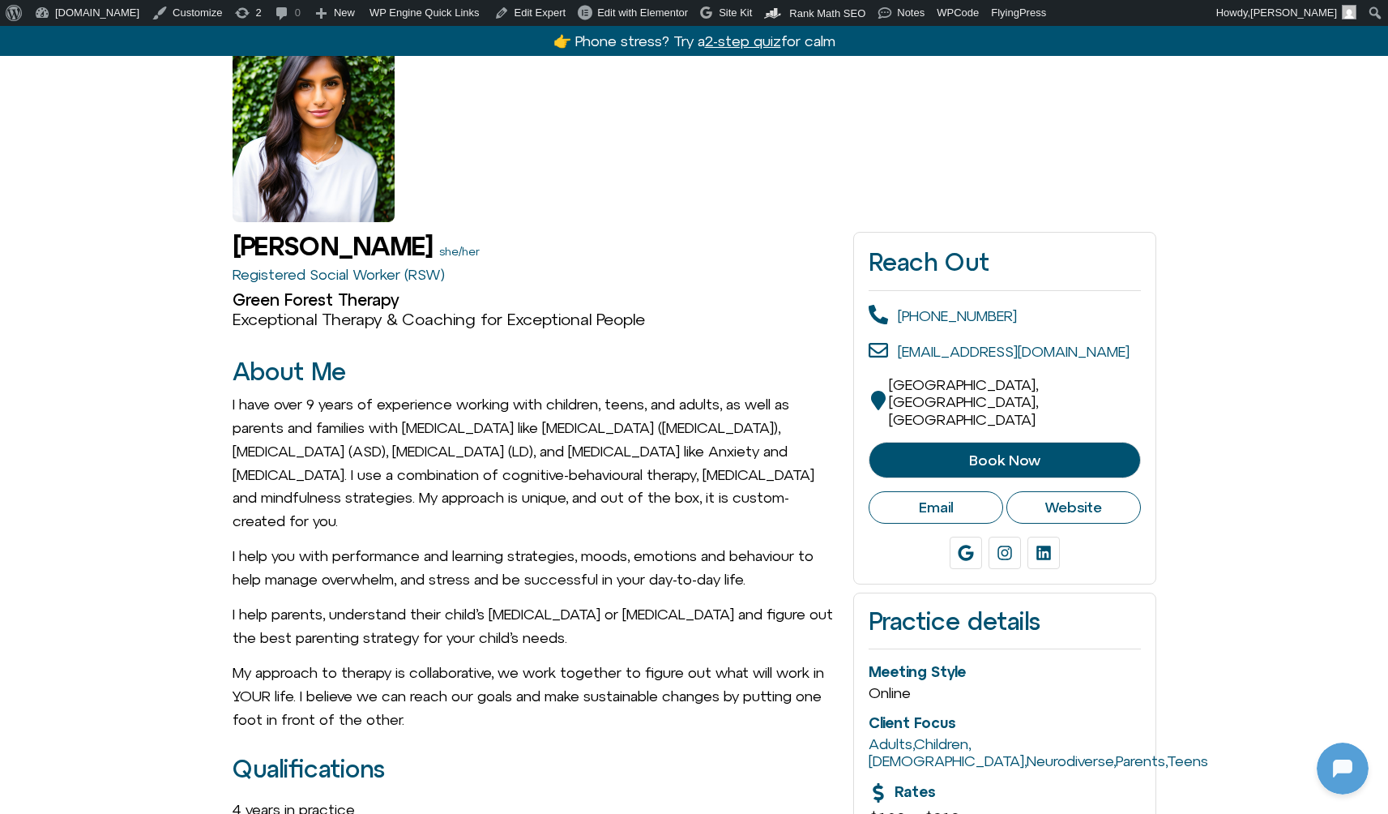
scroll to position [139, 0]
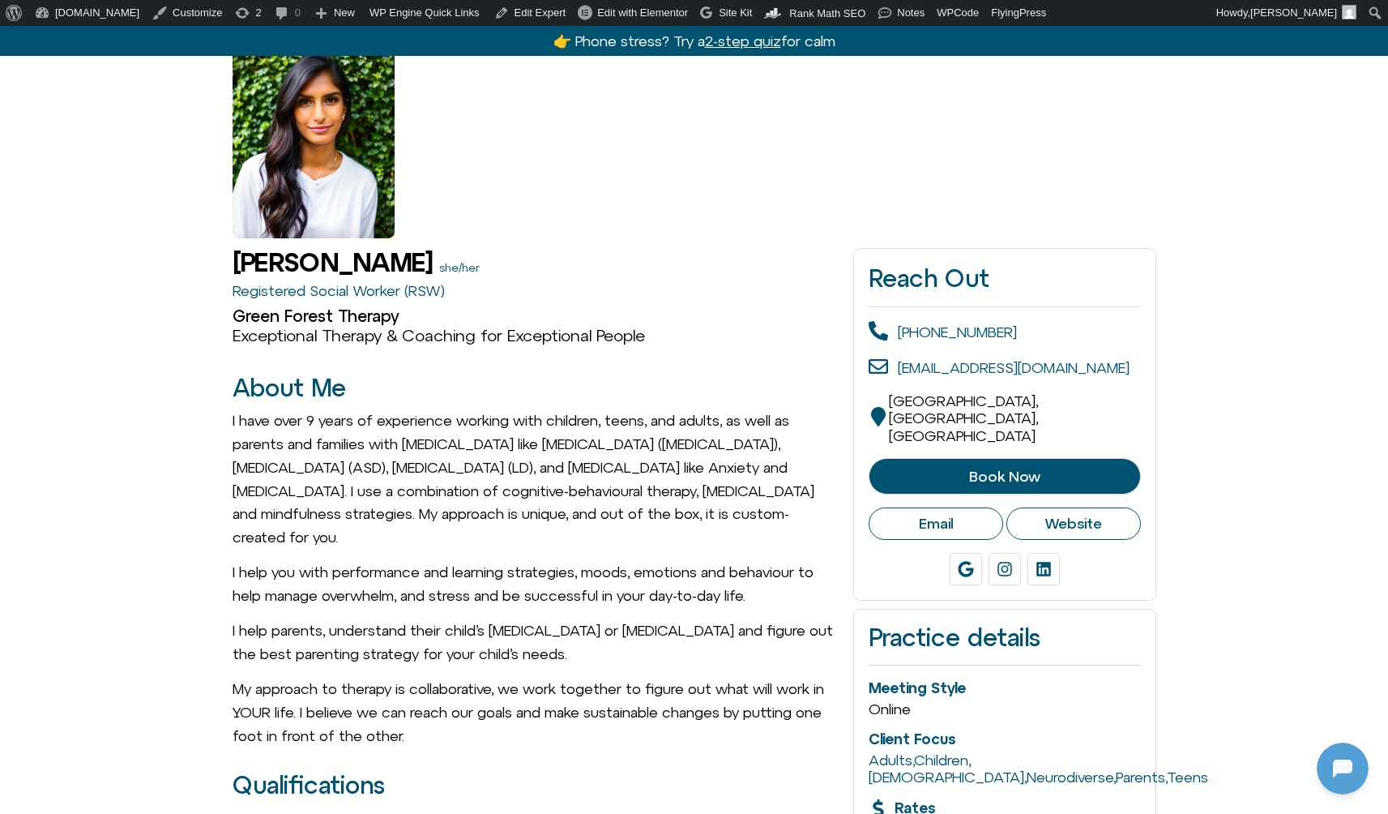
click at [1003, 468] on span "Book Now" at bounding box center [1004, 476] width 71 height 16
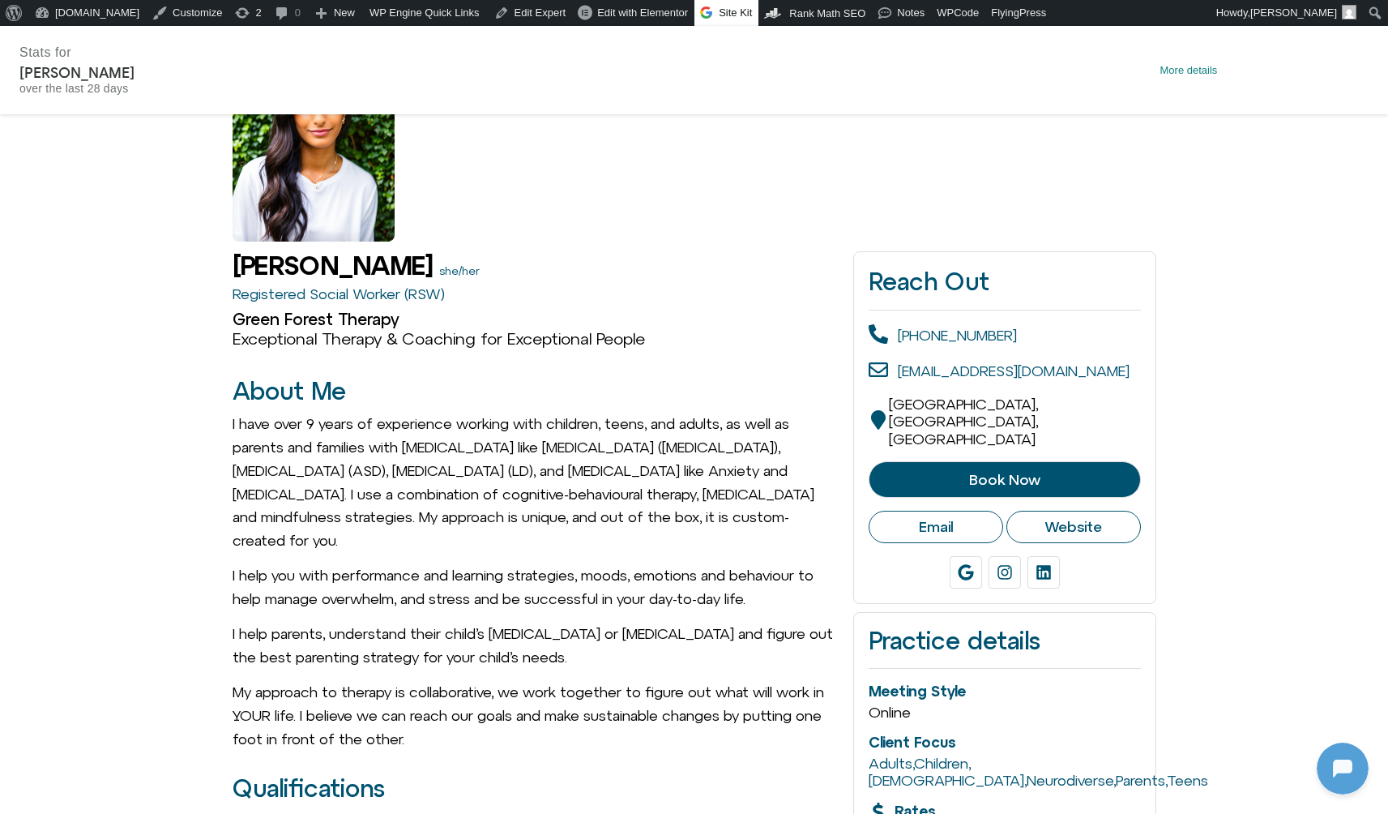
scroll to position [0, 0]
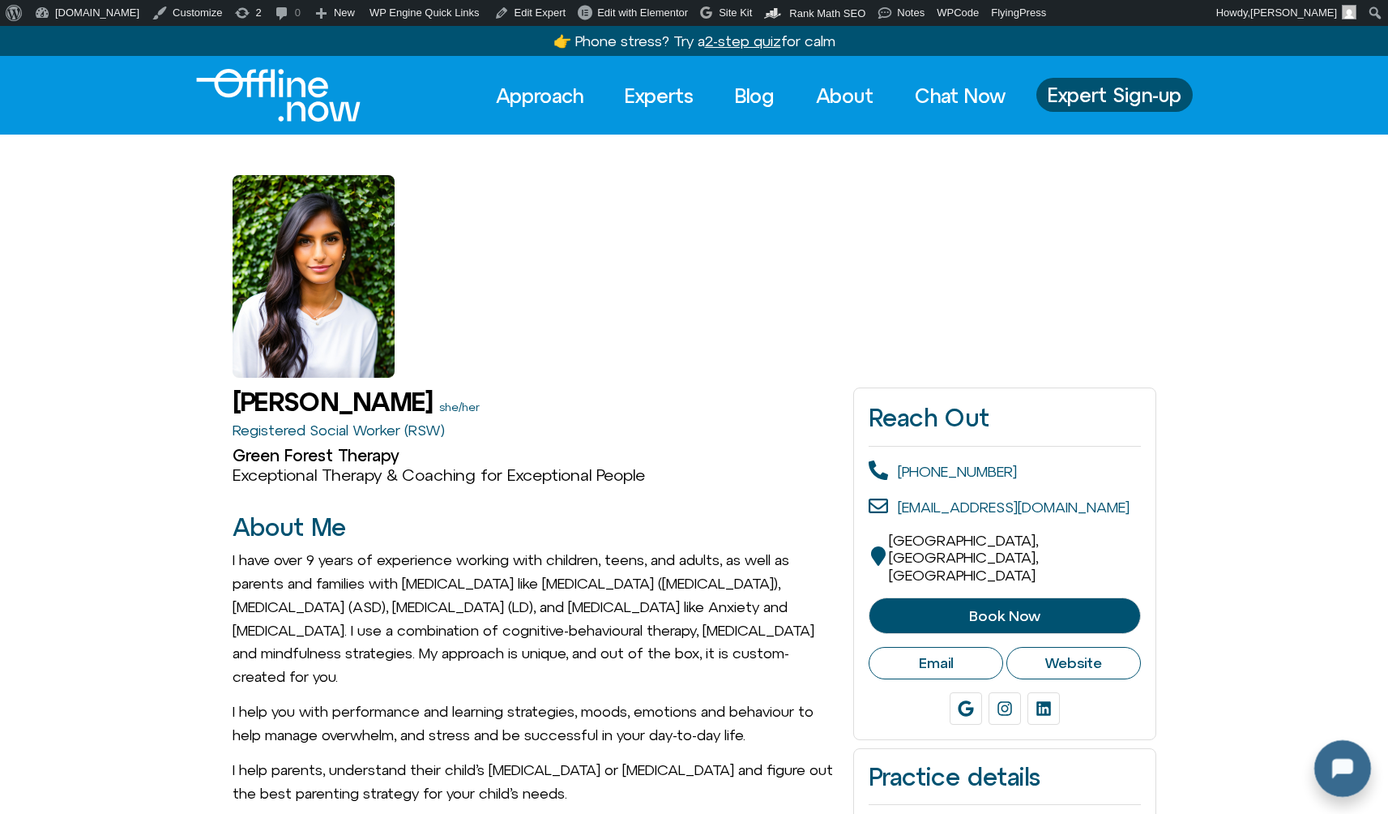
click at [1338, 764] on div at bounding box center [1340, 765] width 52 height 52
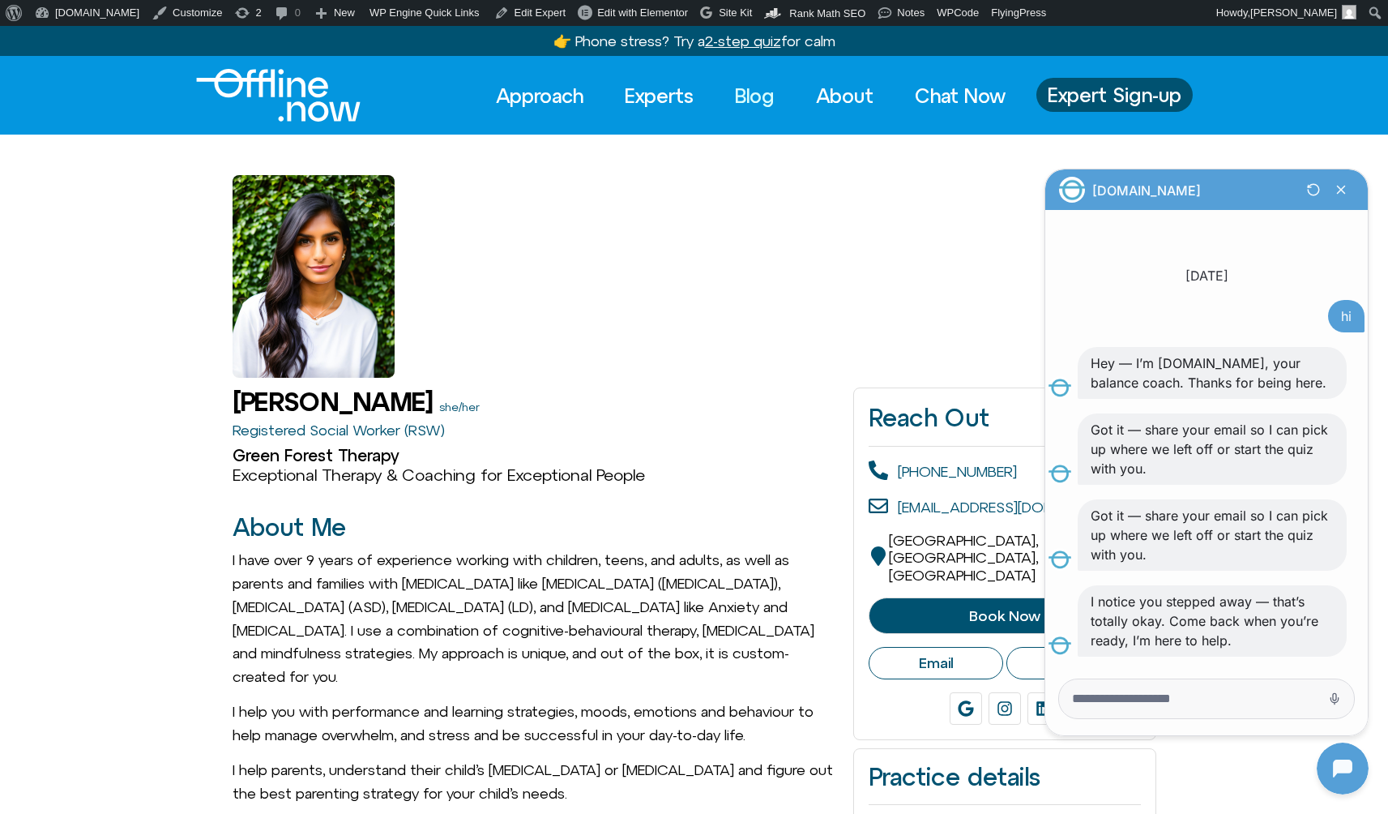
click at [737, 96] on link "Blog" at bounding box center [755, 96] width 69 height 36
click at [743, 94] on link "Blog" at bounding box center [755, 96] width 69 height 36
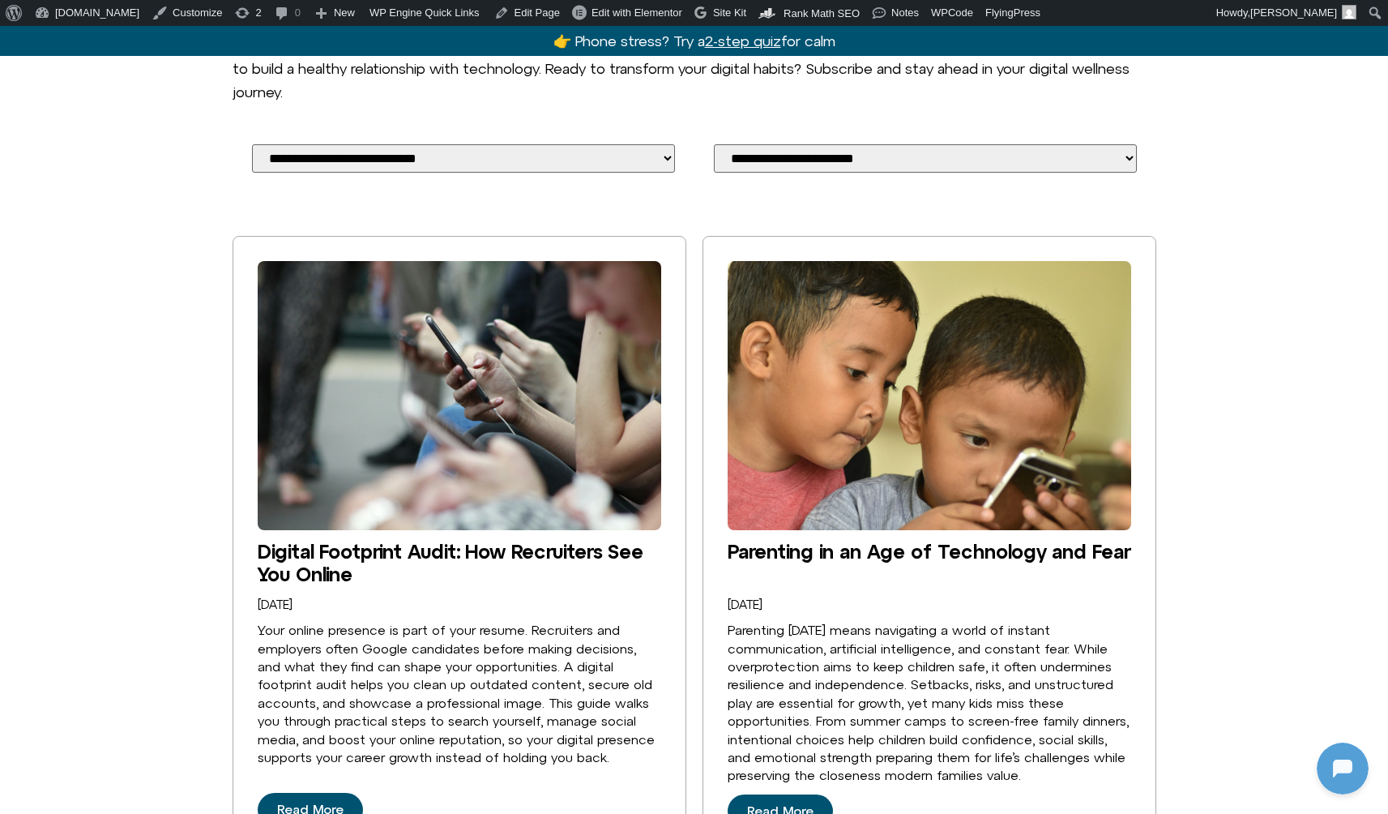
scroll to position [344, 0]
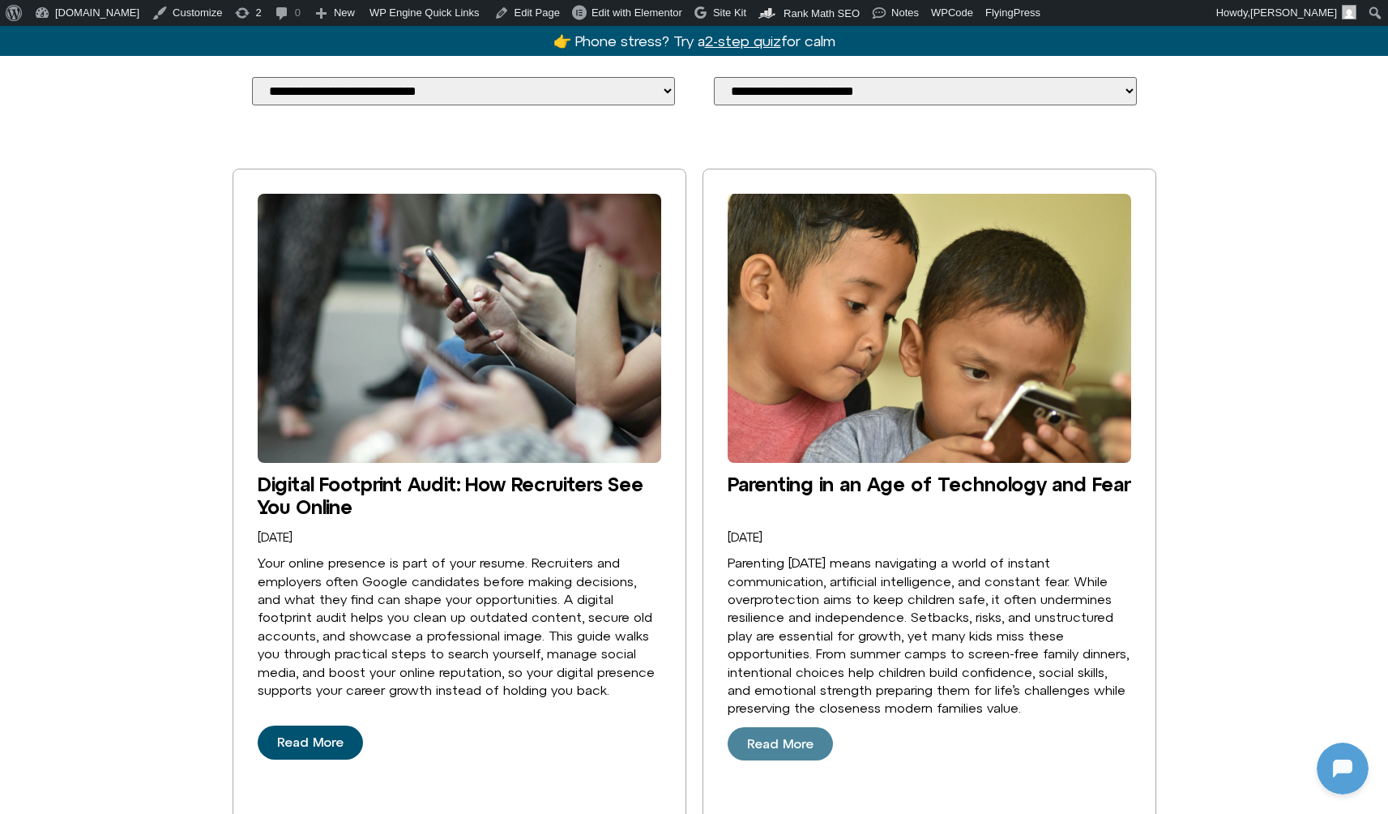
click at [791, 737] on span "Read More" at bounding box center [780, 744] width 66 height 15
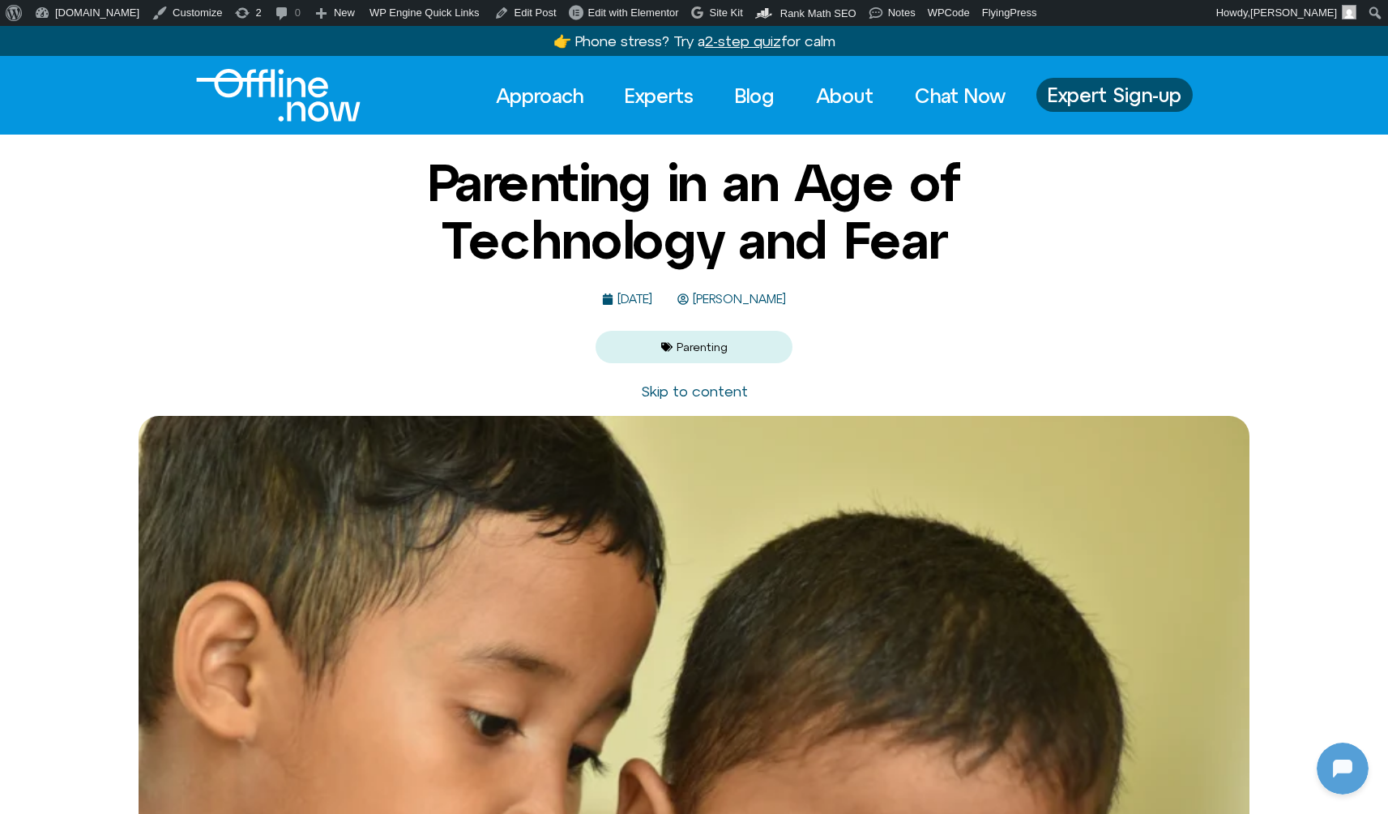
scroll to position [156, 0]
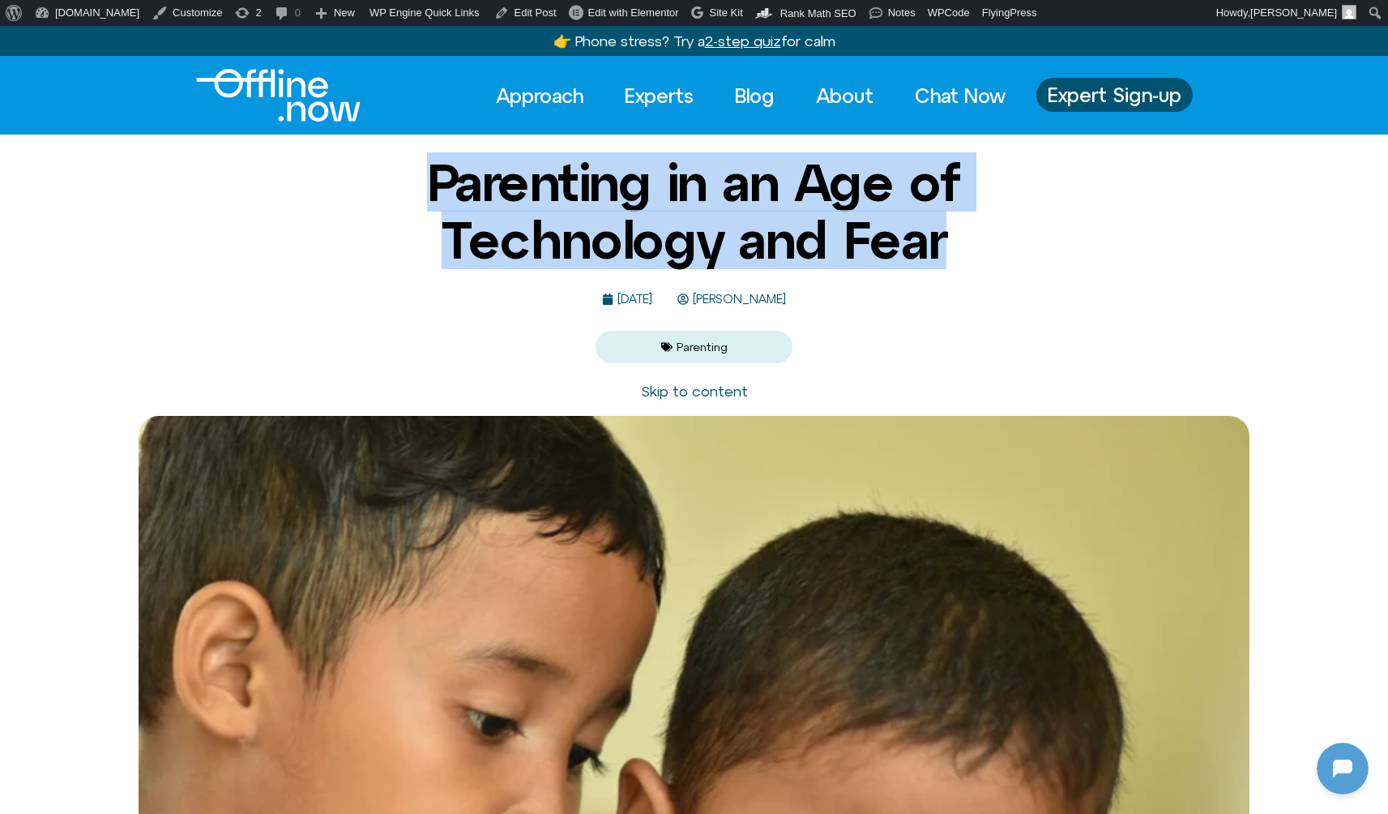
drag, startPoint x: 392, startPoint y: 190, endPoint x: 973, endPoint y: 241, distance: 583.4
click at [973, 241] on h1 "Parenting in an Age of Technology and Fear" at bounding box center [695, 211] width 786 height 114
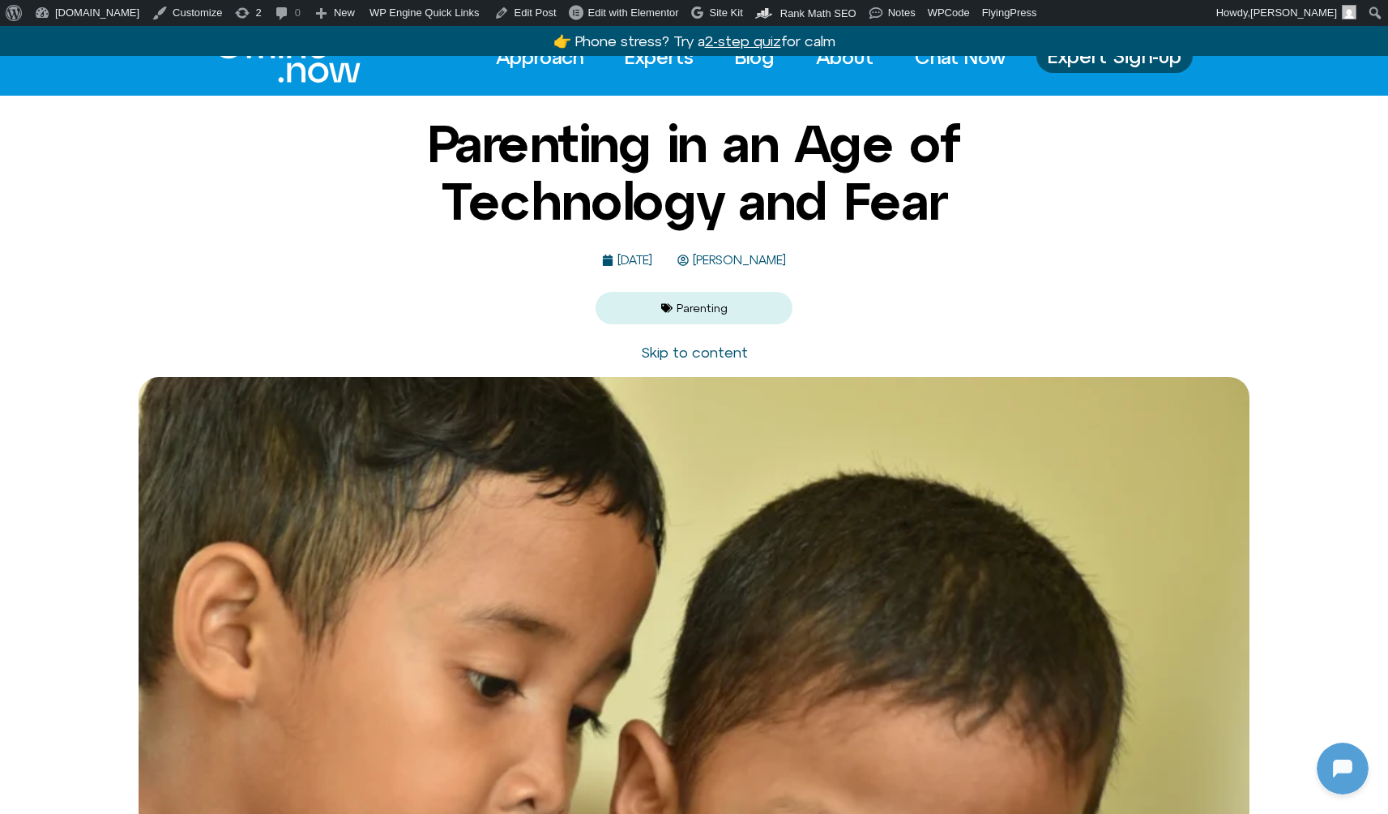
scroll to position [46, 0]
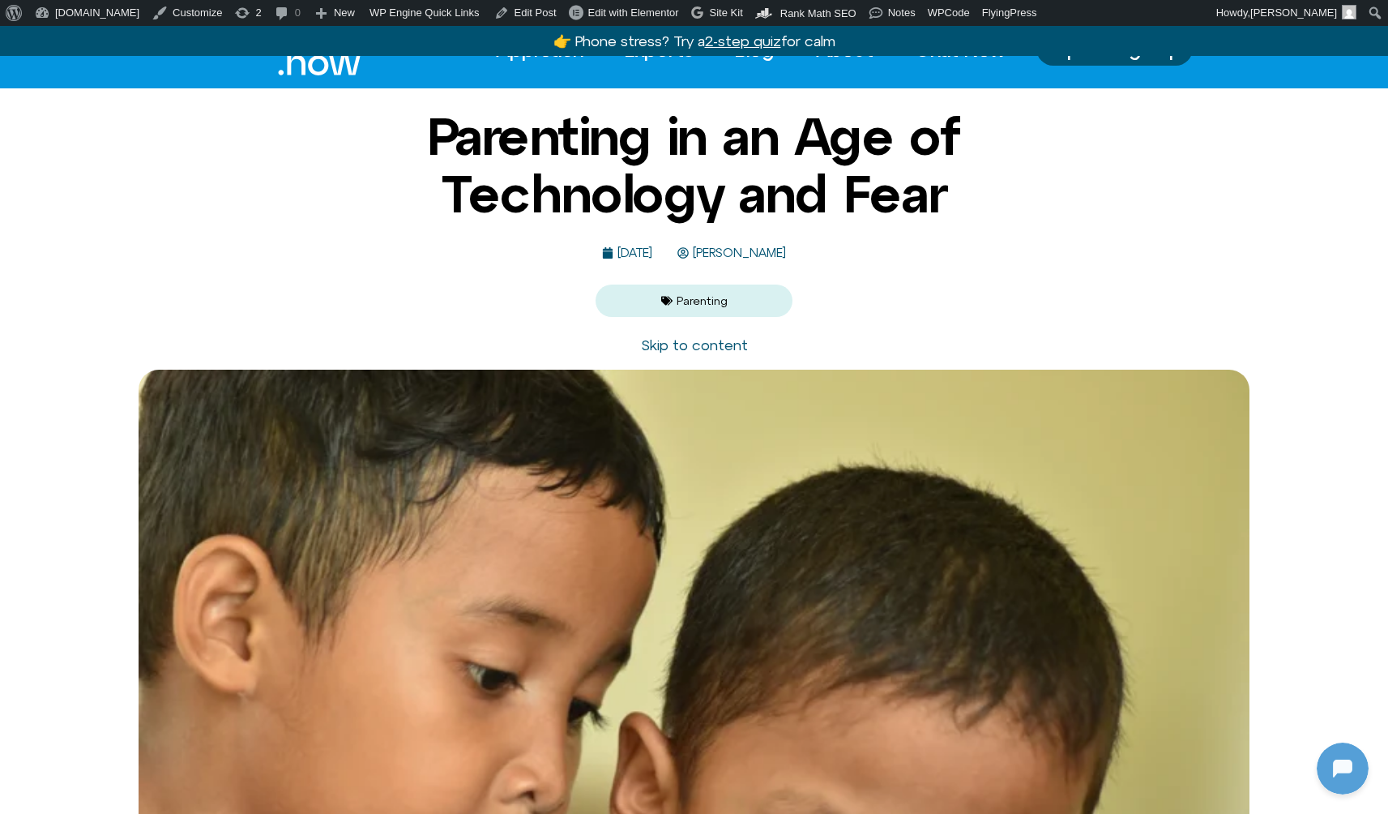
click at [772, 249] on span "Mark Diamond" at bounding box center [737, 253] width 97 height 14
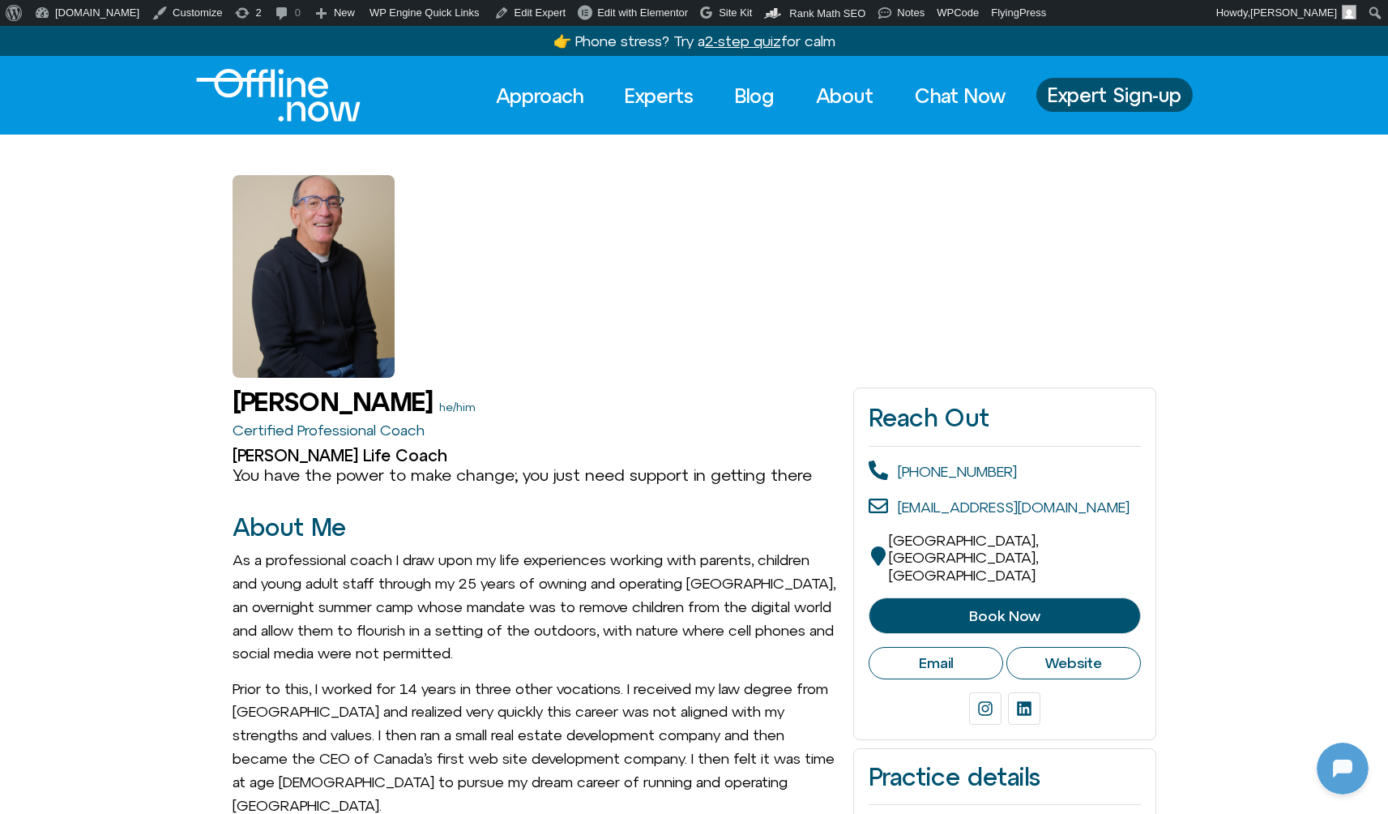
scroll to position [156, 0]
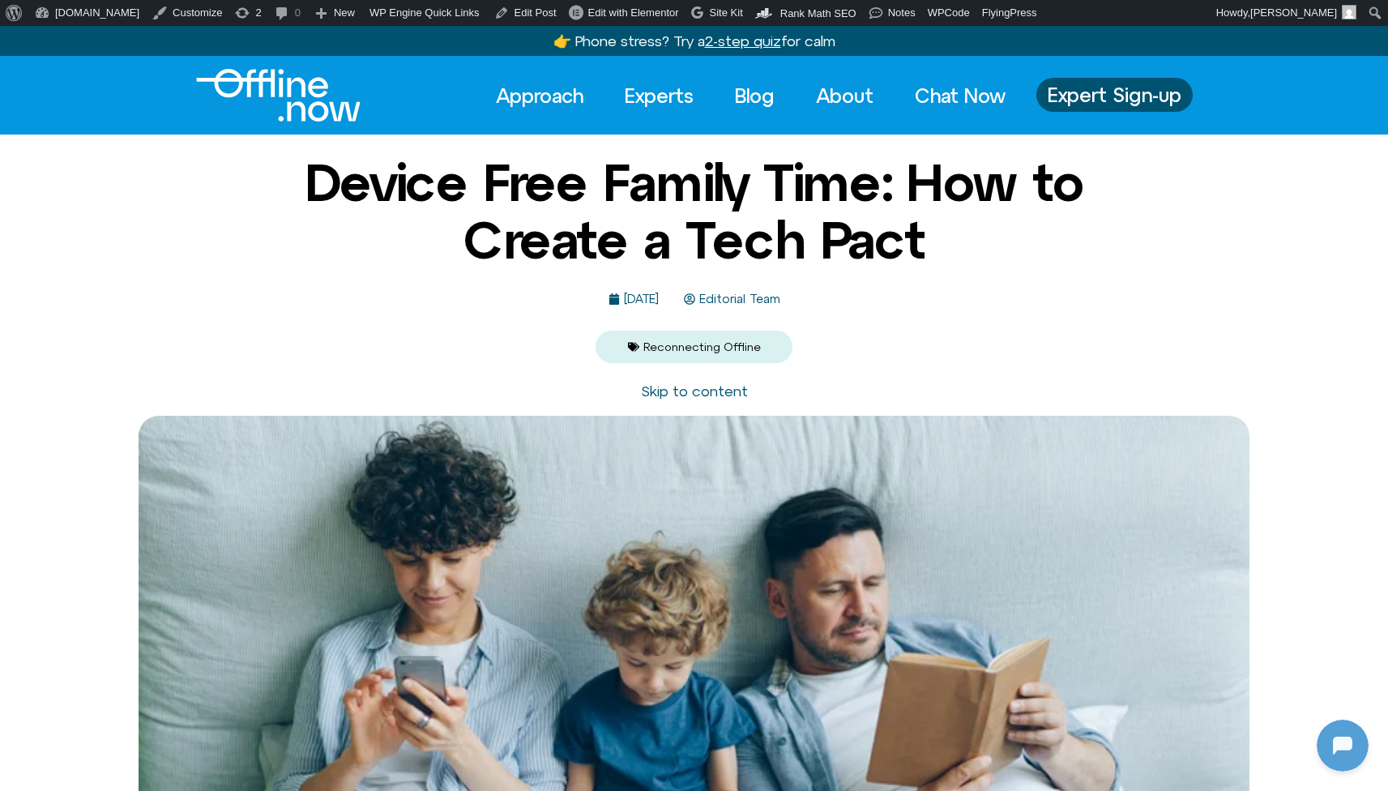
scroll to position [156, 0]
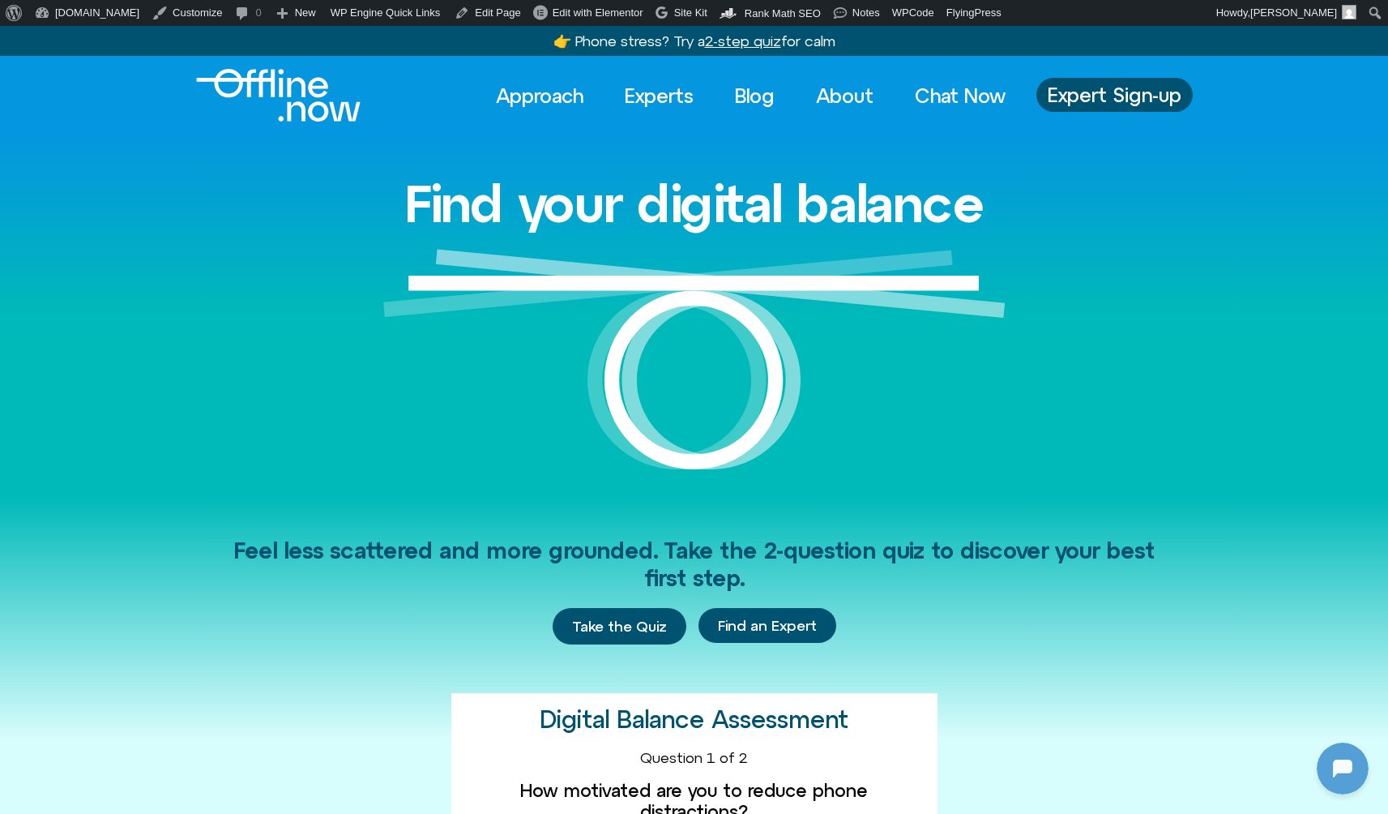
click at [648, 83] on link "Experts" at bounding box center [659, 96] width 98 height 36
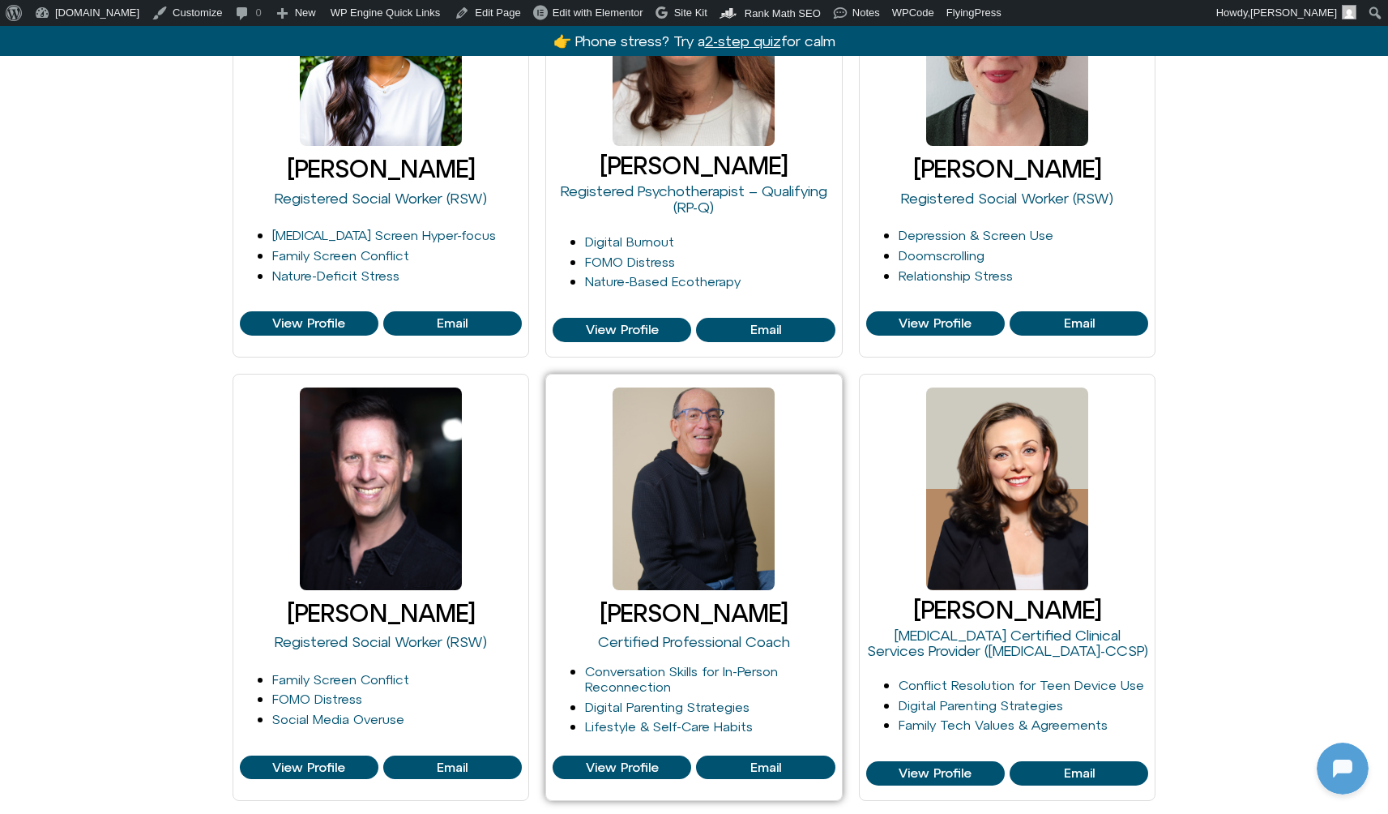
scroll to position [1343, 0]
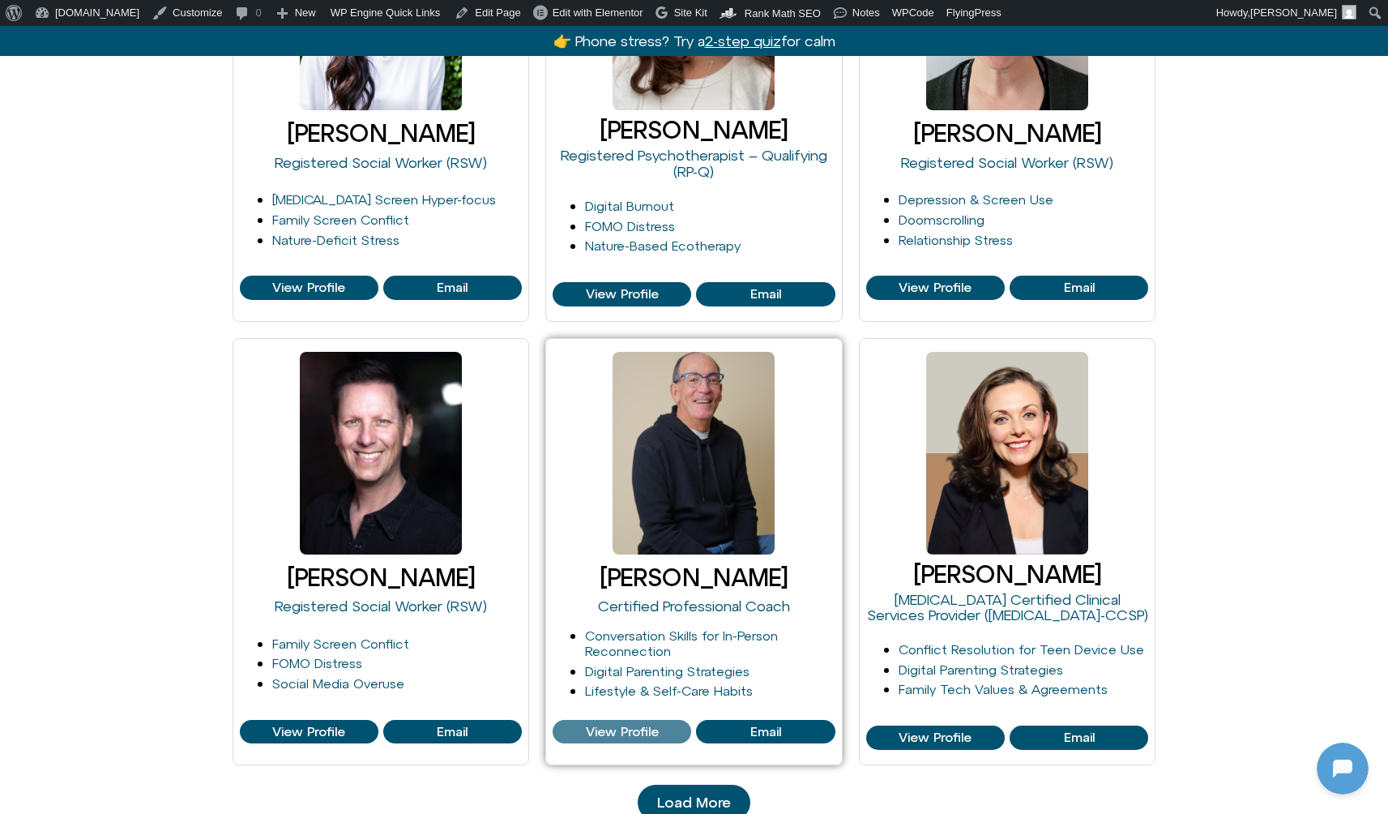
click at [620, 727] on span "View Profile" at bounding box center [622, 732] width 73 height 15
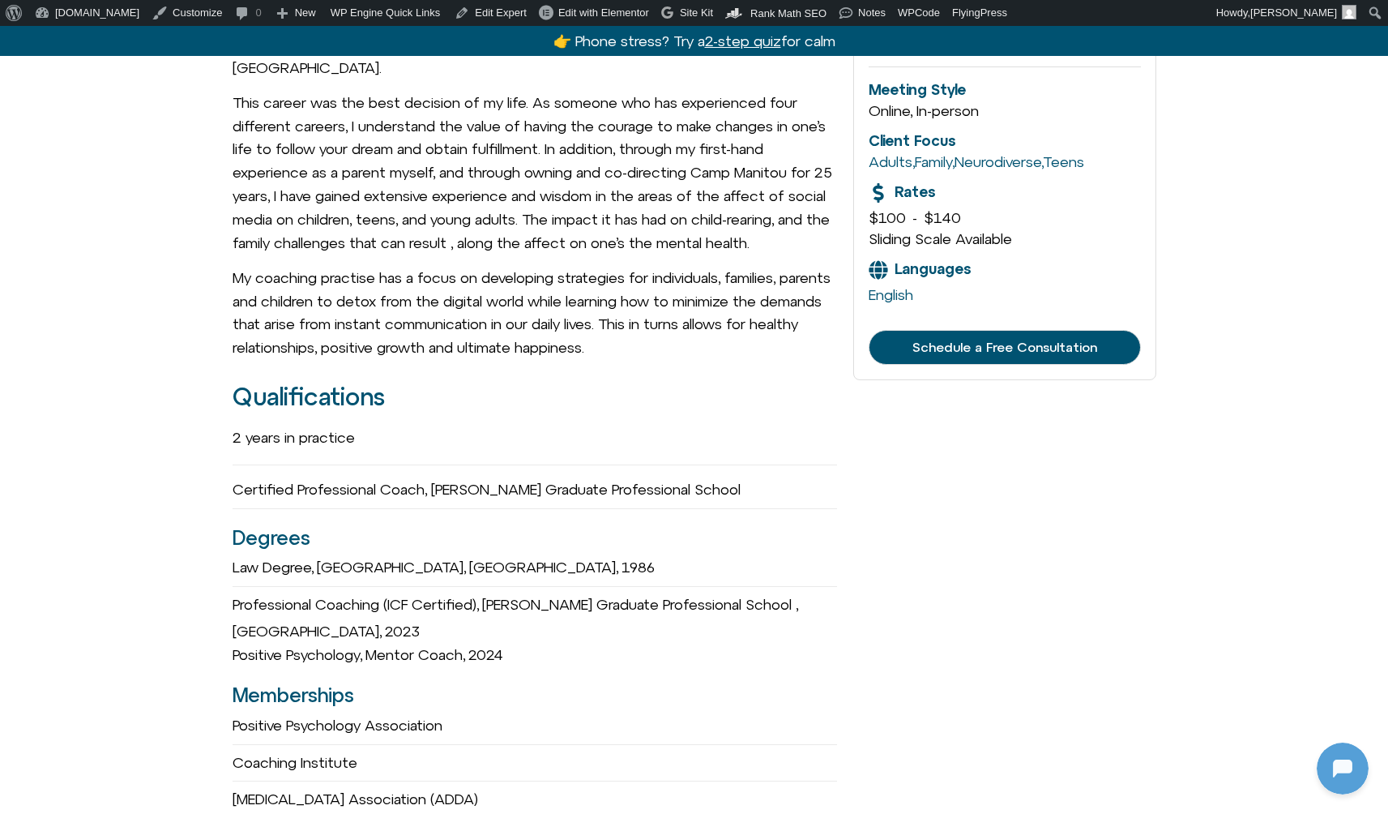
scroll to position [742, 0]
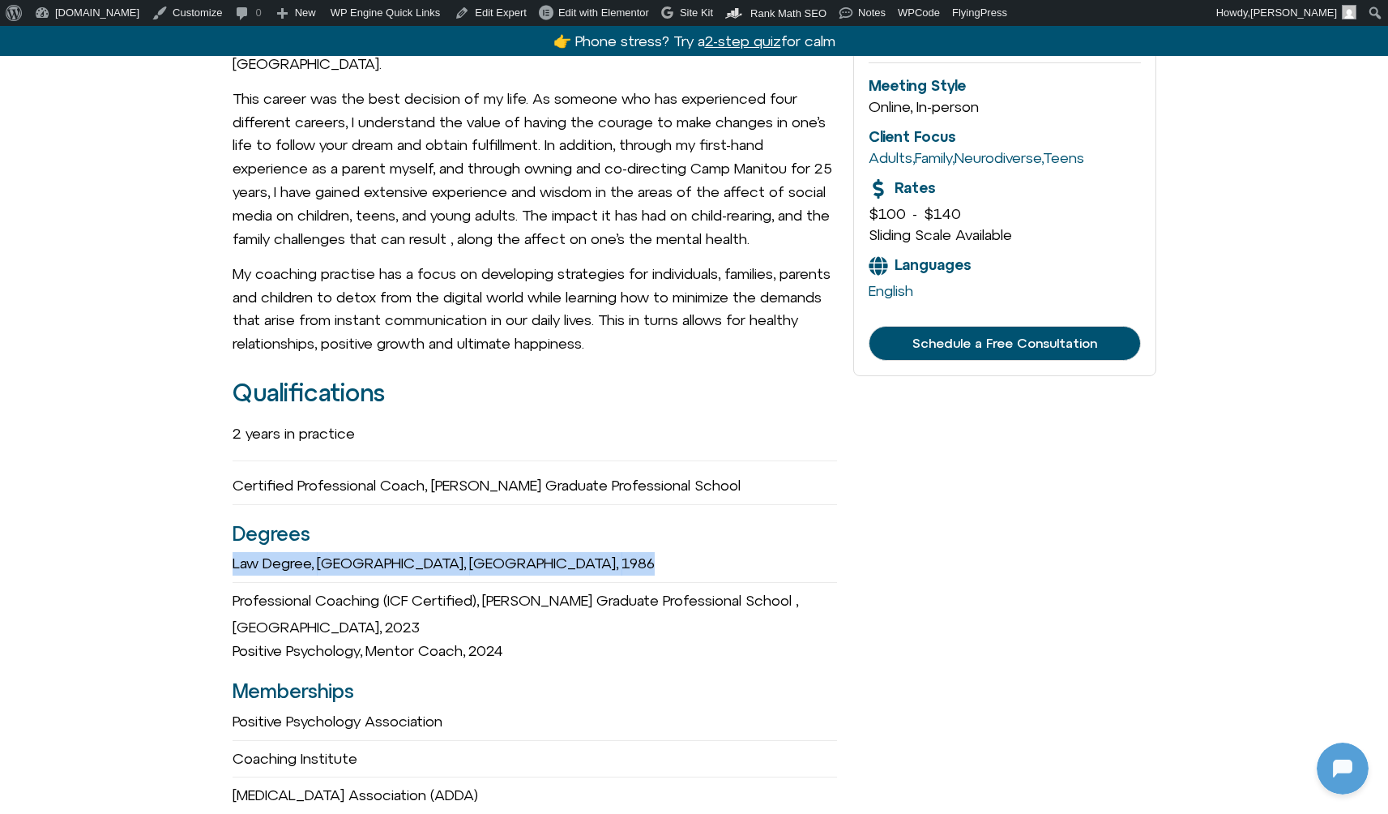
drag, startPoint x: 220, startPoint y: 545, endPoint x: 676, endPoint y: 547, distance: 456.3
click at [676, 547] on div "[PERSON_NAME] he/him Certified Professional Coach [PERSON_NAME] Life Coach You …" at bounding box center [694, 785] width 1388 height 2299
click at [678, 552] on div "Law Degree, [GEOGRAPHIC_DATA], [GEOGRAPHIC_DATA], 1986" at bounding box center [535, 564] width 605 height 24
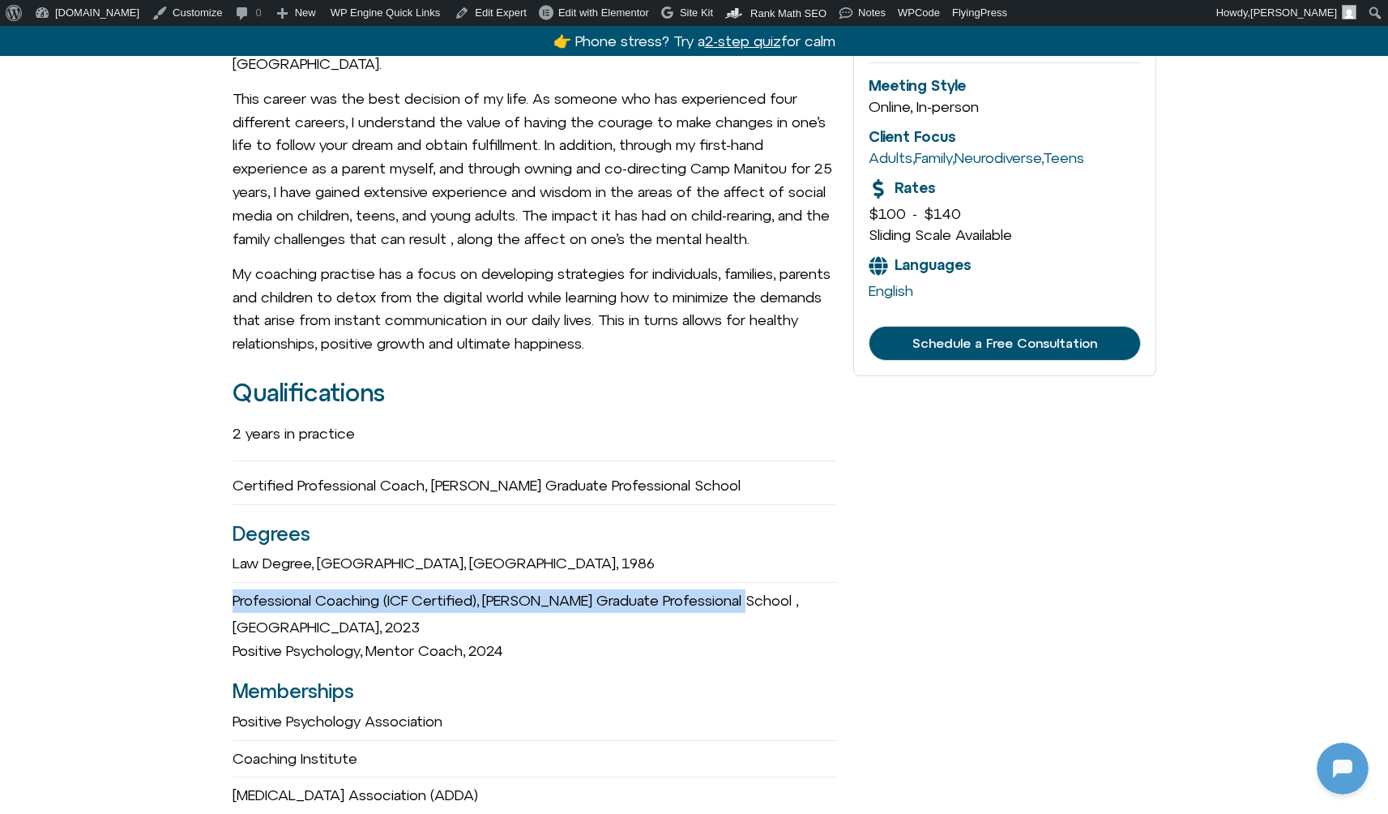
drag, startPoint x: 687, startPoint y: 593, endPoint x: 220, endPoint y: 575, distance: 466.4
click at [220, 575] on div "[PERSON_NAME] he/him Certified Professional Coach [PERSON_NAME] Life Coach You …" at bounding box center [694, 785] width 1388 height 2299
click at [224, 580] on div "[PERSON_NAME] he/him Certified Professional Coach [PERSON_NAME] Life Coach You …" at bounding box center [694, 785] width 1388 height 2299
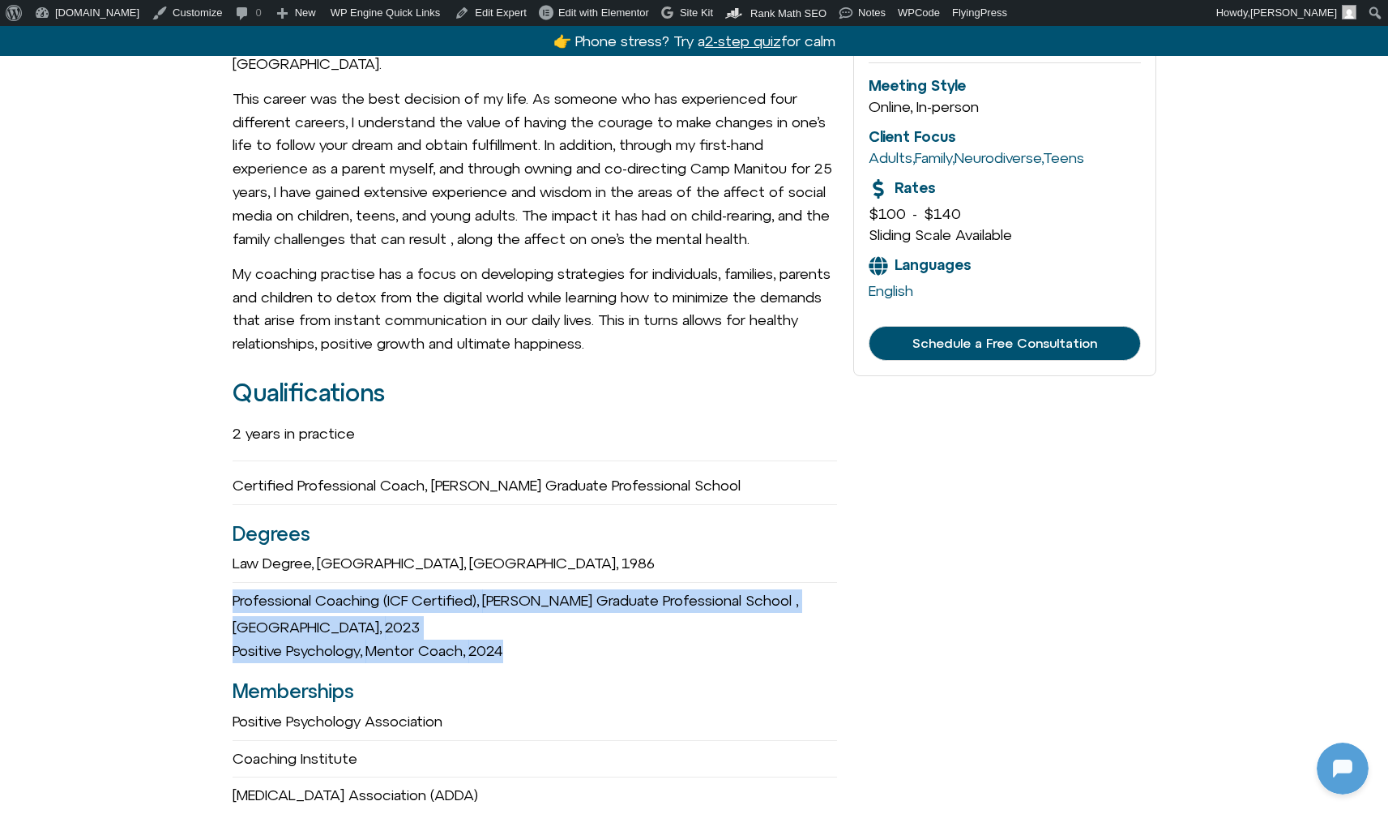
drag, startPoint x: 233, startPoint y: 583, endPoint x: 558, endPoint y: 602, distance: 326.4
click at [558, 602] on div "2 years in practice Certified Professional Coach, [PERSON_NAME] Graduate Profes…" at bounding box center [535, 610] width 605 height 393
click at [558, 639] on div "Positive Psychology, Mentor Coach, 2024" at bounding box center [535, 651] width 605 height 24
drag, startPoint x: 387, startPoint y: 584, endPoint x: 239, endPoint y: 576, distance: 147.7
click at [242, 576] on div "2 years in practice Certified Professional Coach, Adler Graduate Professional S…" at bounding box center [535, 610] width 605 height 393
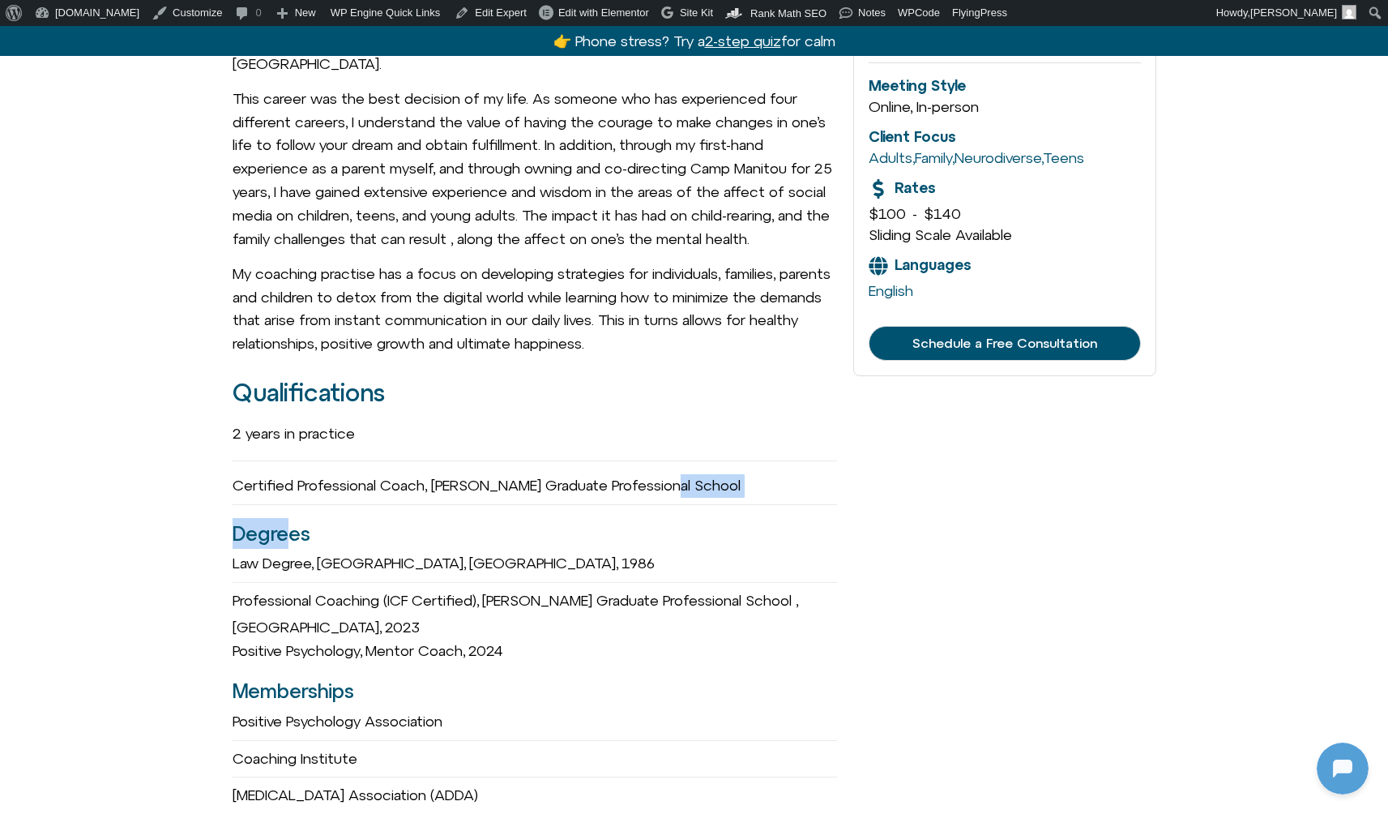
drag, startPoint x: 674, startPoint y: 477, endPoint x: 290, endPoint y: 507, distance: 385.3
click at [290, 507] on div "2 years in practice Certified Professional Coach, Adler Graduate Professional S…" at bounding box center [535, 610] width 605 height 393
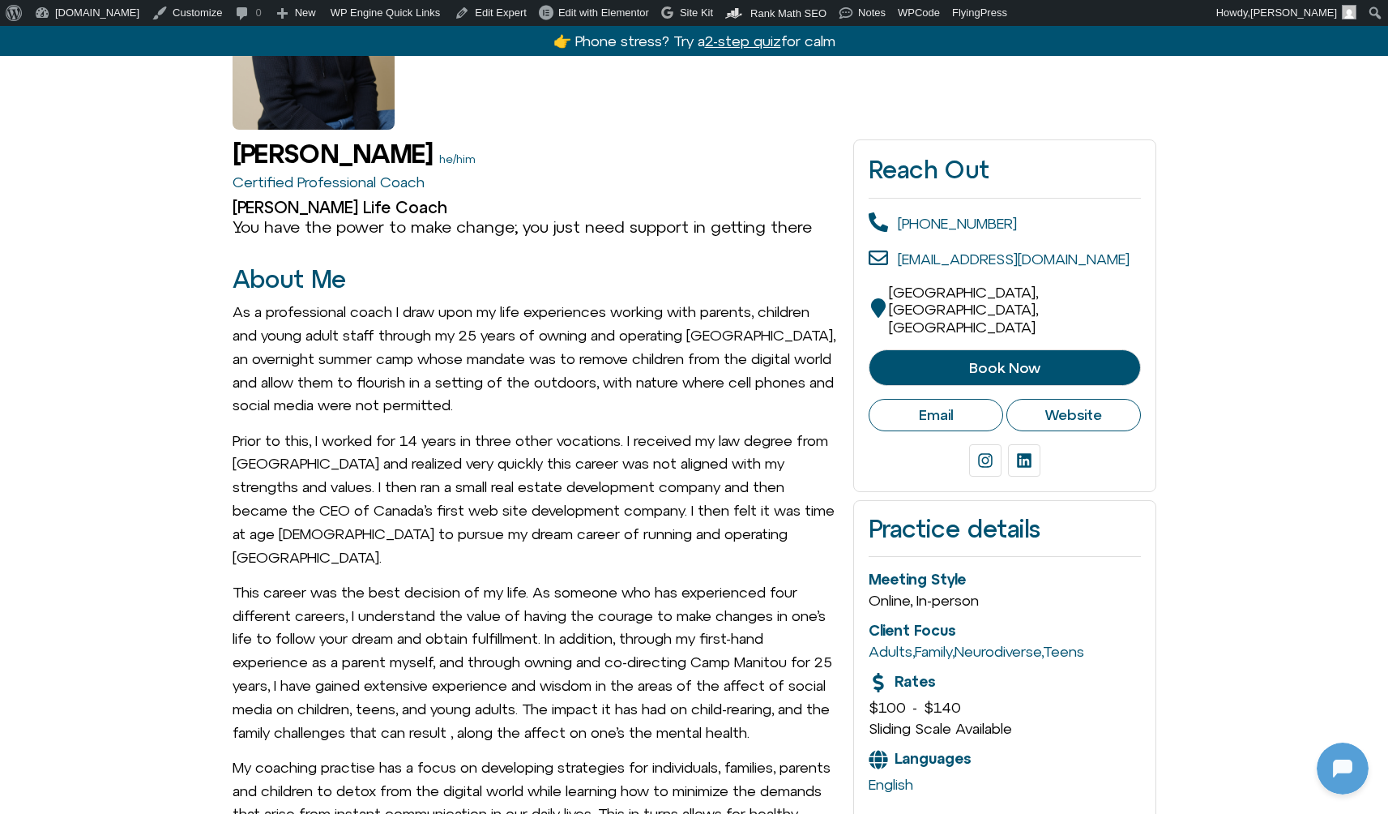
scroll to position [0, 0]
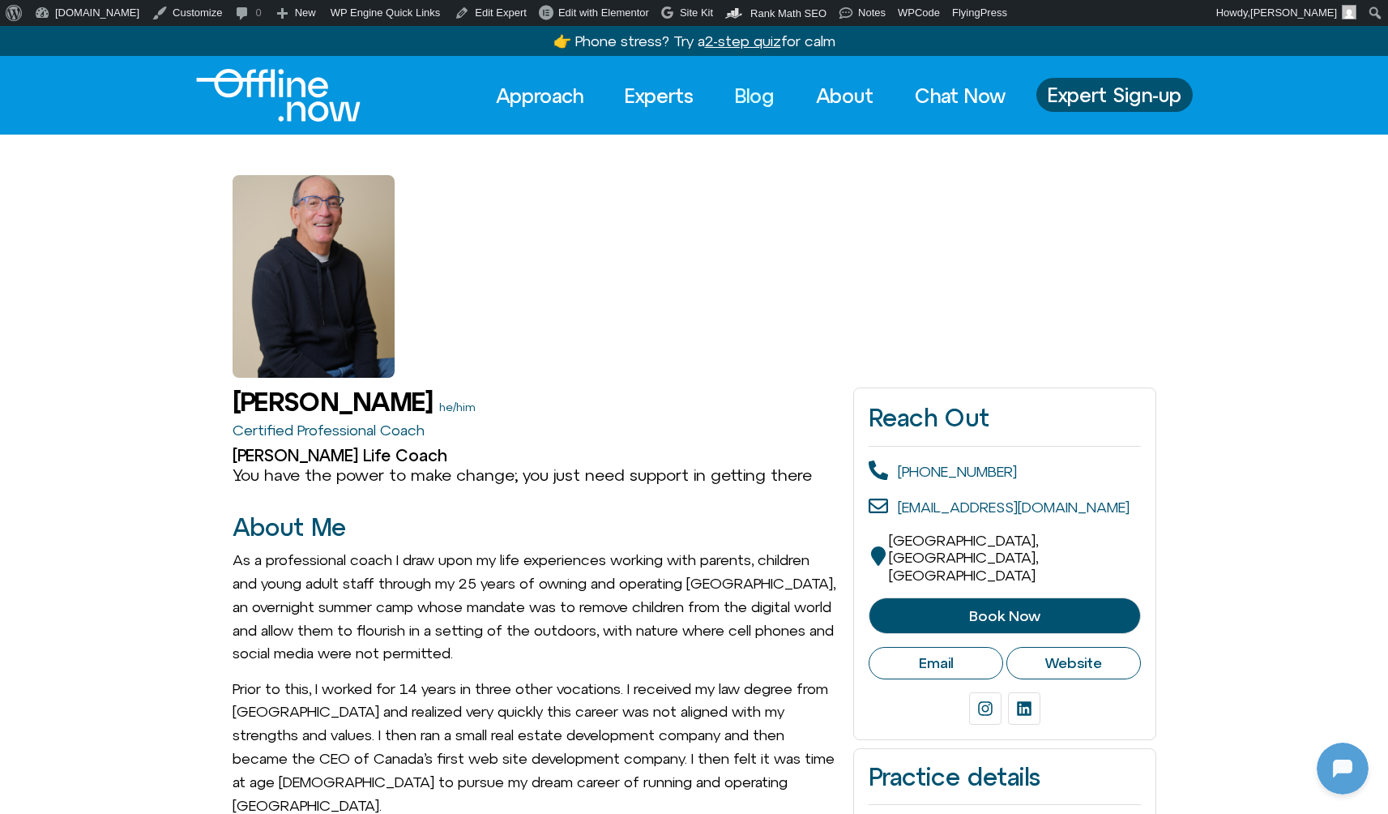
click at [740, 101] on link "Blog" at bounding box center [755, 96] width 69 height 36
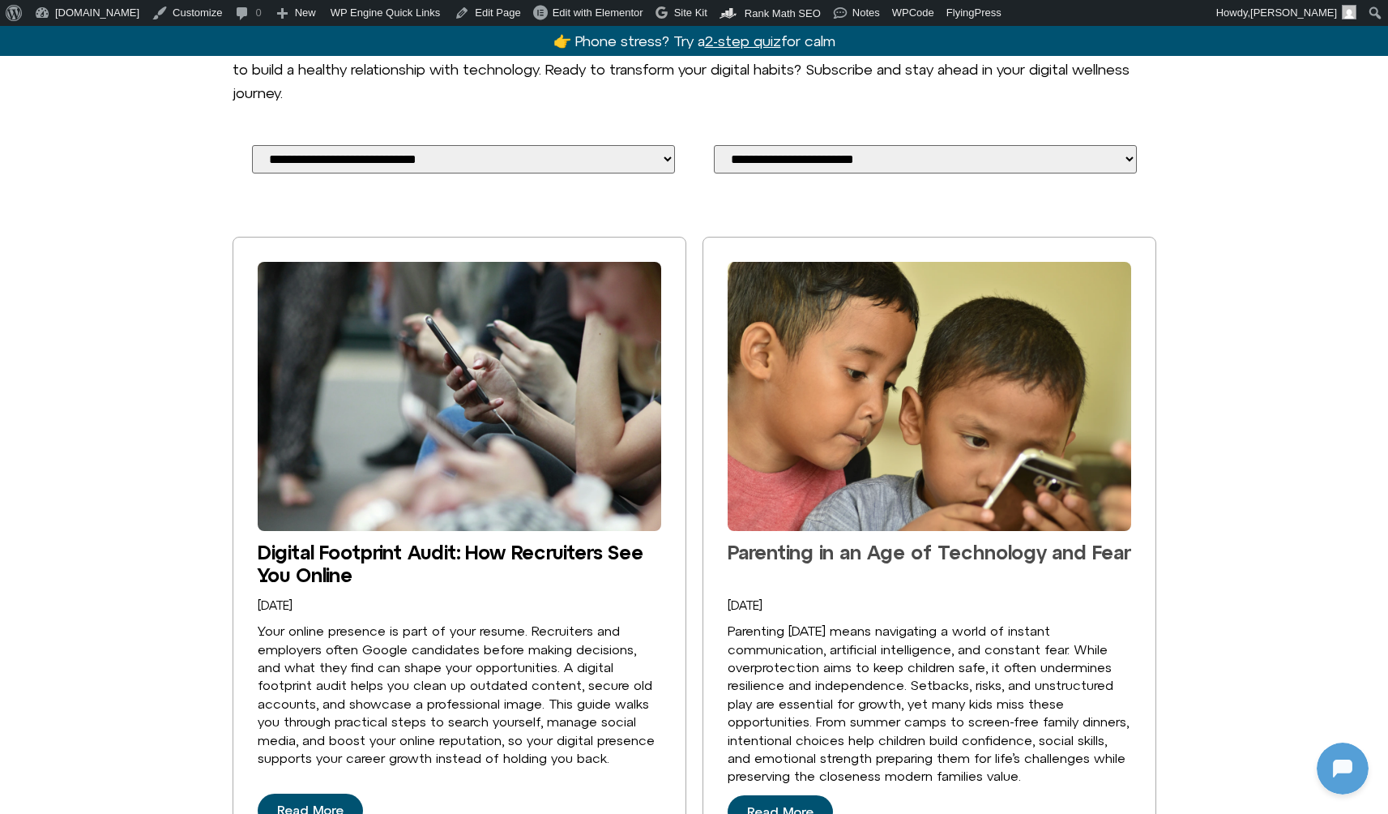
scroll to position [156, 0]
click at [845, 543] on link "Parenting in an Age of Technology and Fear" at bounding box center [929, 552] width 403 height 23
